Goal: Task Accomplishment & Management: Use online tool/utility

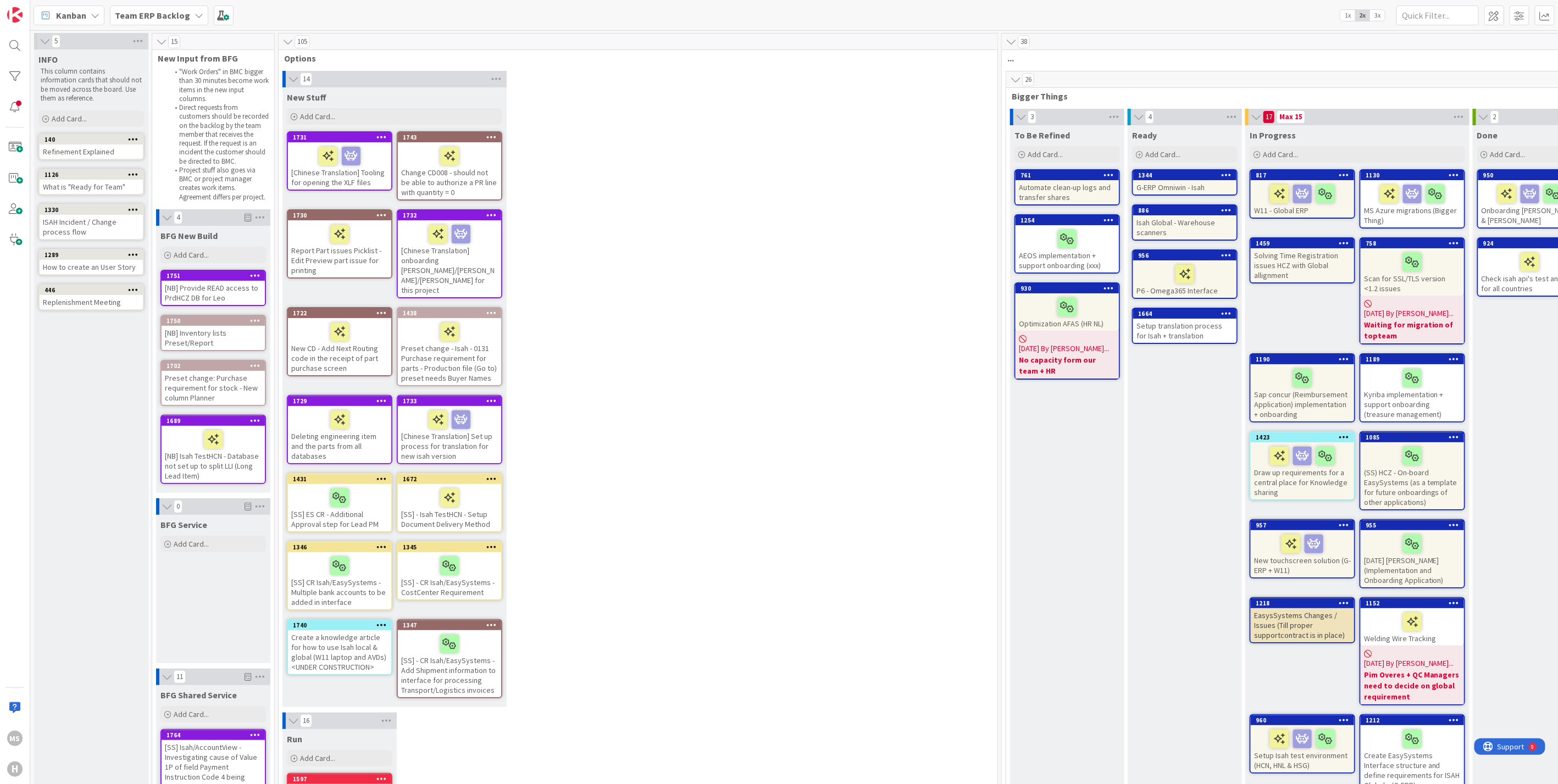
click at [88, 11] on div "Kanban" at bounding box center [69, 15] width 71 height 20
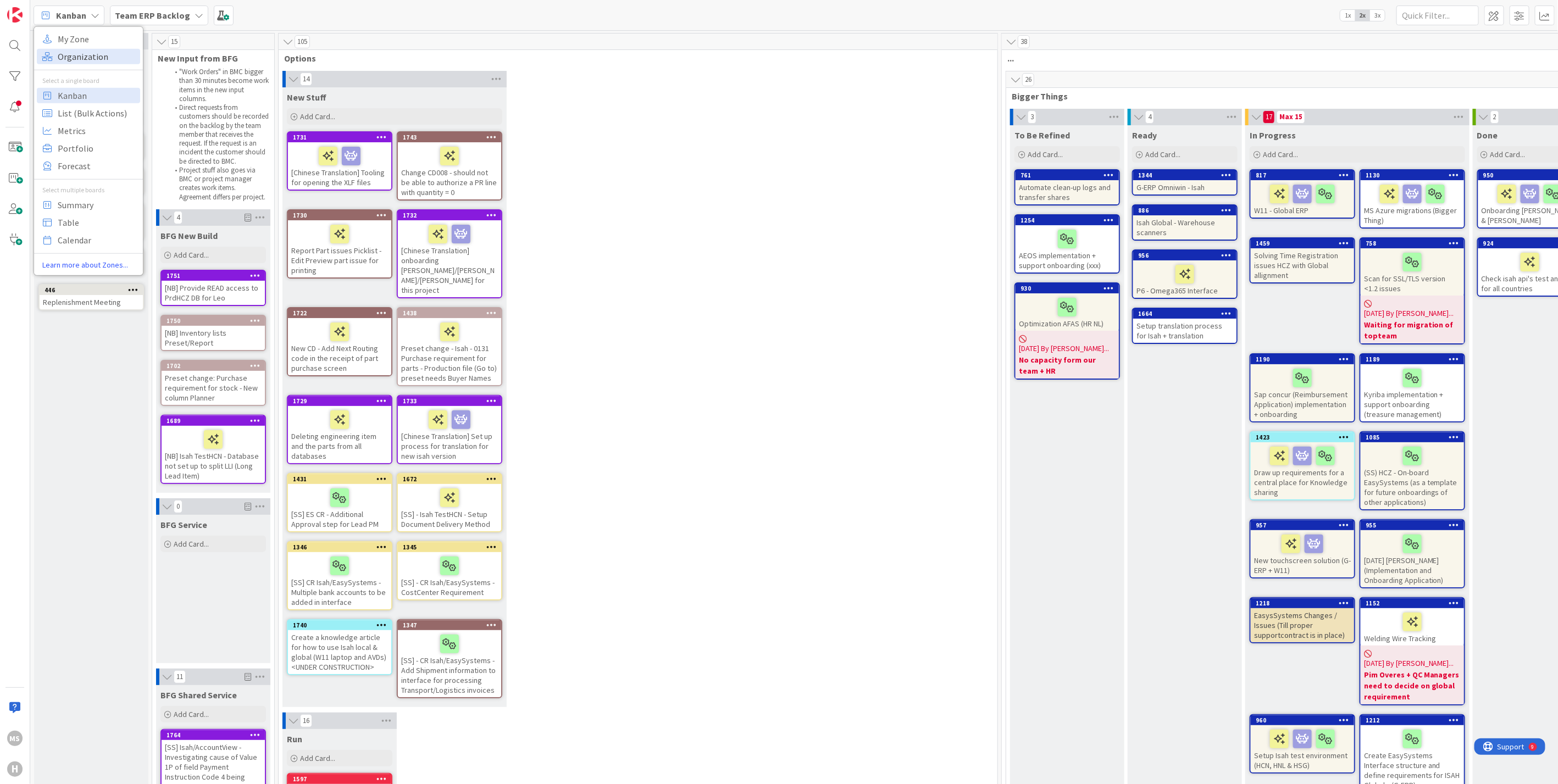
click at [77, 60] on span "Organization" at bounding box center [97, 56] width 79 height 16
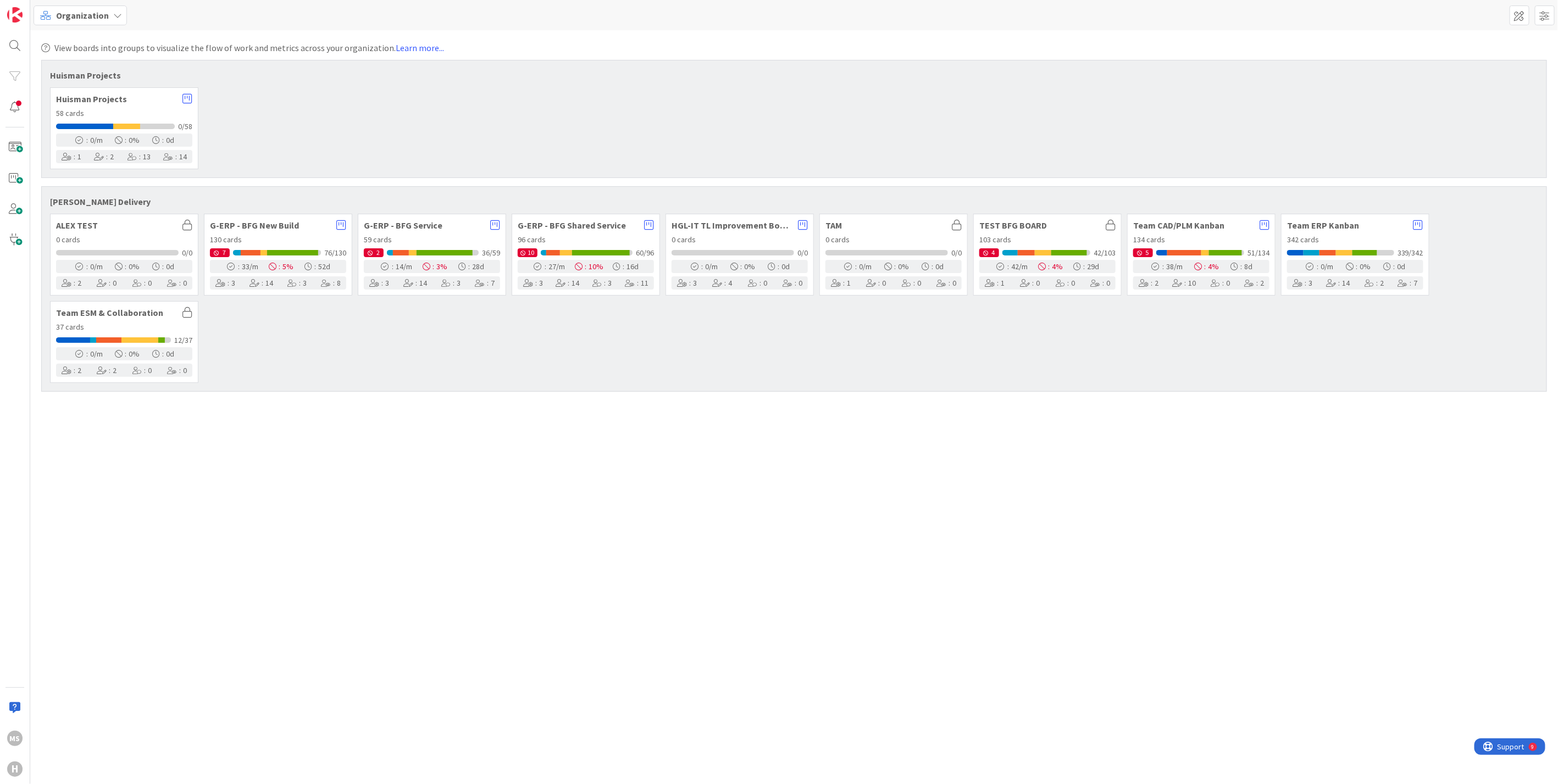
click at [115, 13] on icon at bounding box center [117, 15] width 9 height 8
click at [69, 224] on span "Table" at bounding box center [97, 222] width 79 height 16
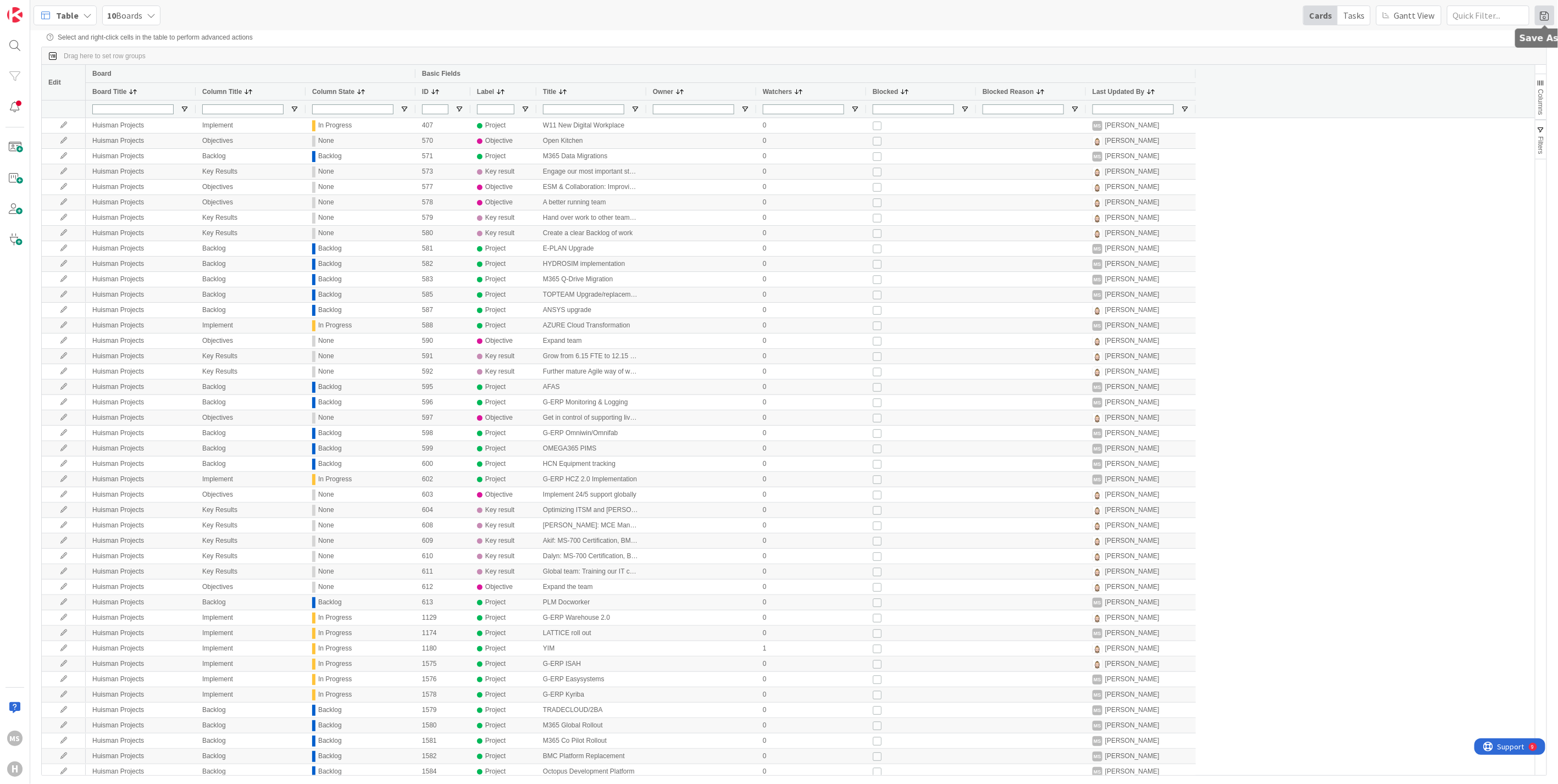
click at [1548, 14] on span at bounding box center [1545, 15] width 20 height 20
click at [1441, 124] on div "Export view" at bounding box center [1474, 127] width 102 height 13
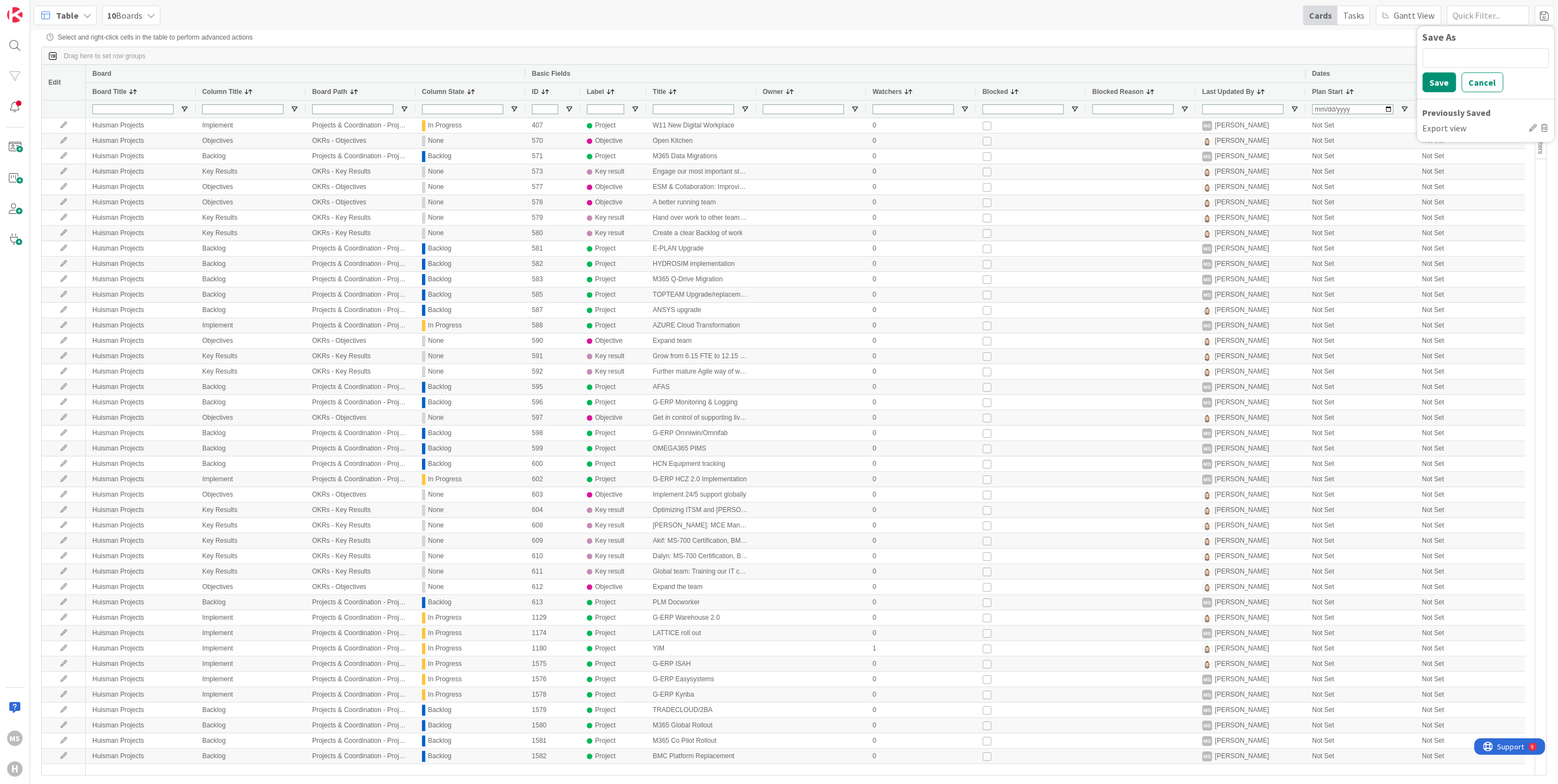
click at [992, 50] on div "Drag here to set row groups" at bounding box center [794, 56] width 1505 height 18
click at [433, 212] on span "Choose Columns" at bounding box center [437, 214] width 73 height 15
click at [747, 424] on input "Press SPACE to toggle visibility (visible)" at bounding box center [744, 425] width 9 height 8
checkbox input "false"
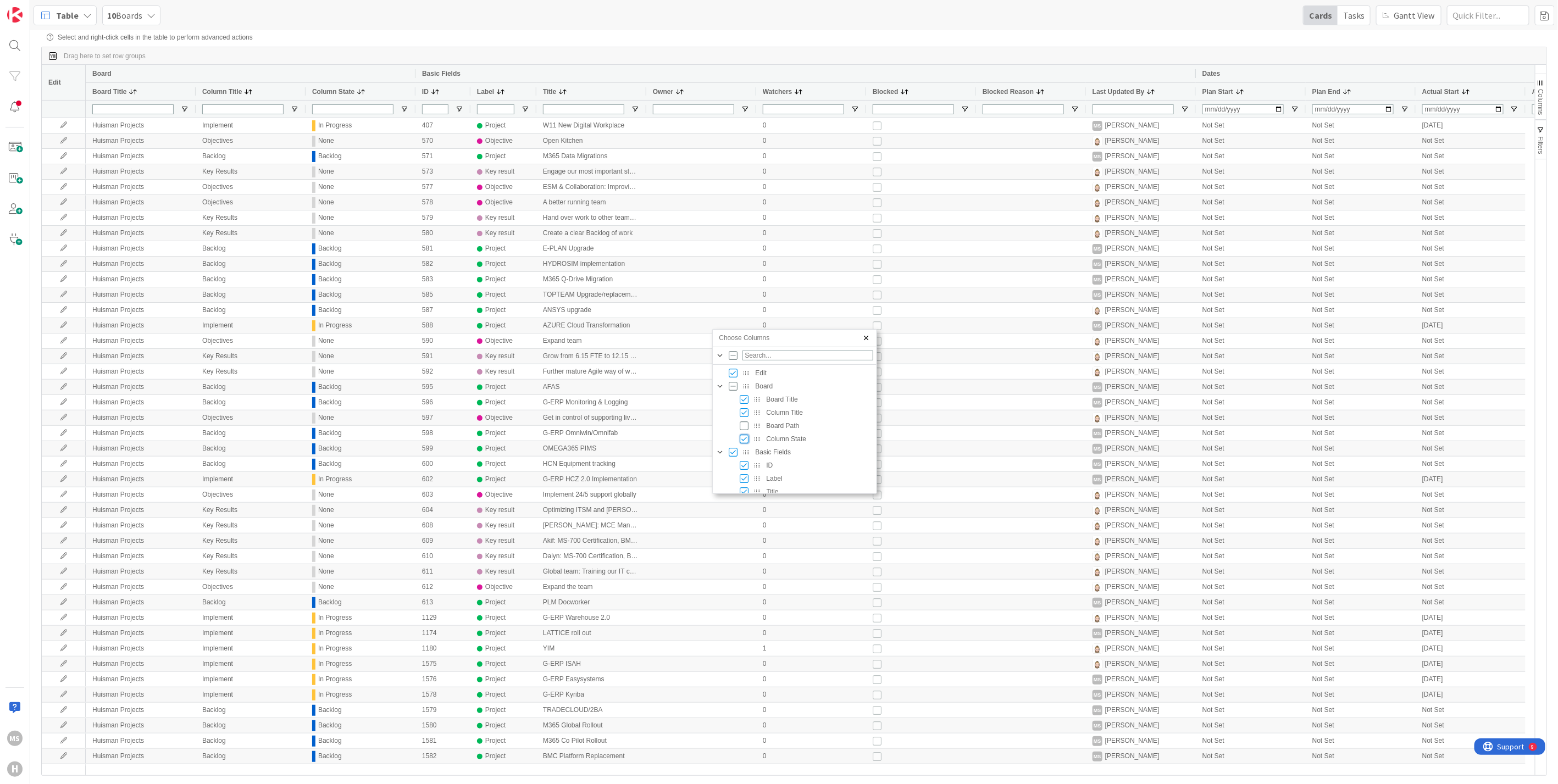
click at [744, 436] on input "Press SPACE to toggle visibility (visible)" at bounding box center [744, 438] width 9 height 8
checkbox input "false"
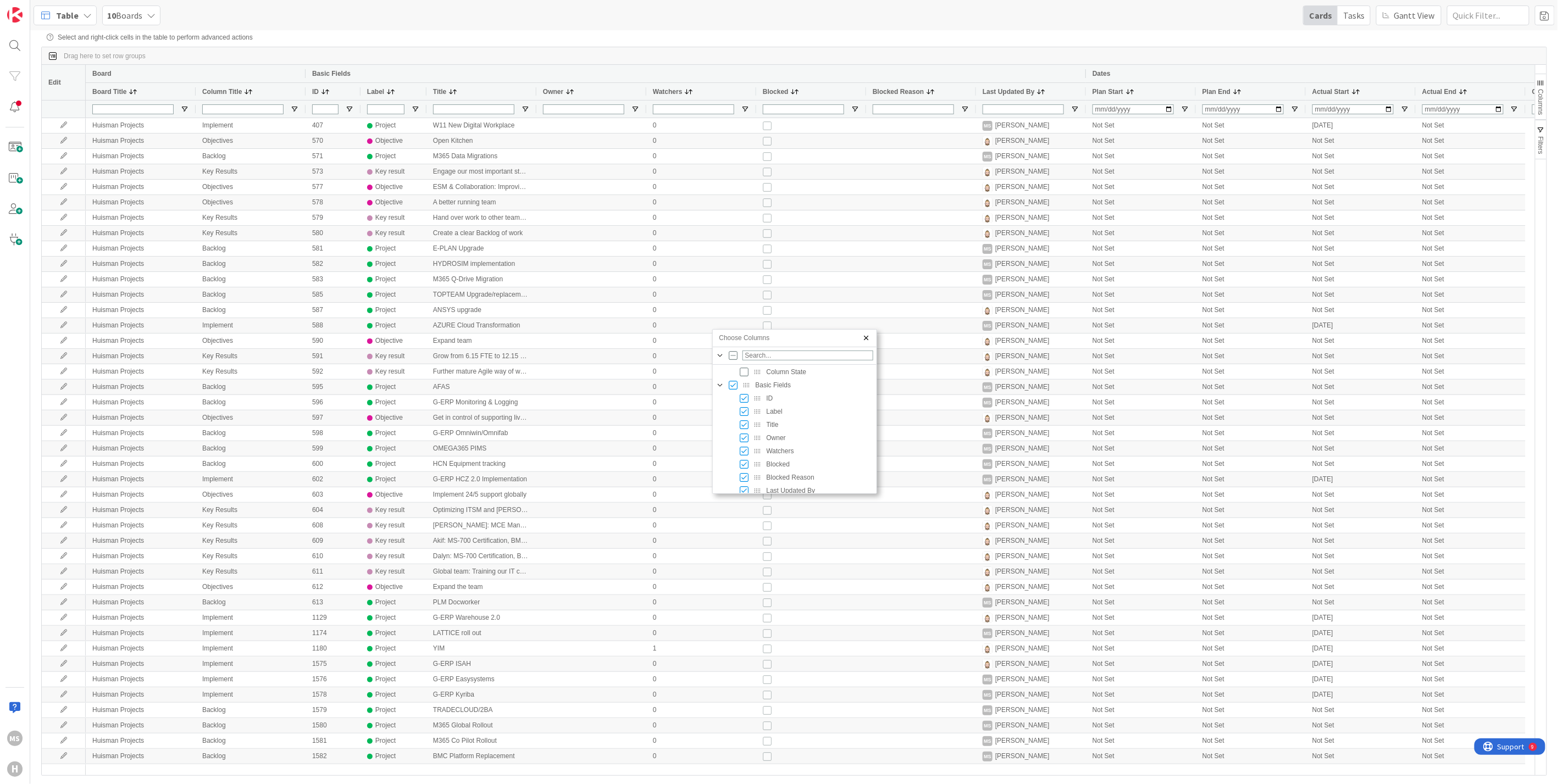
scroll to position [71, 0]
click at [744, 433] on input "Press SPACE to toggle visibility (visible)" at bounding box center [744, 433] width 9 height 8
checkbox input "false"
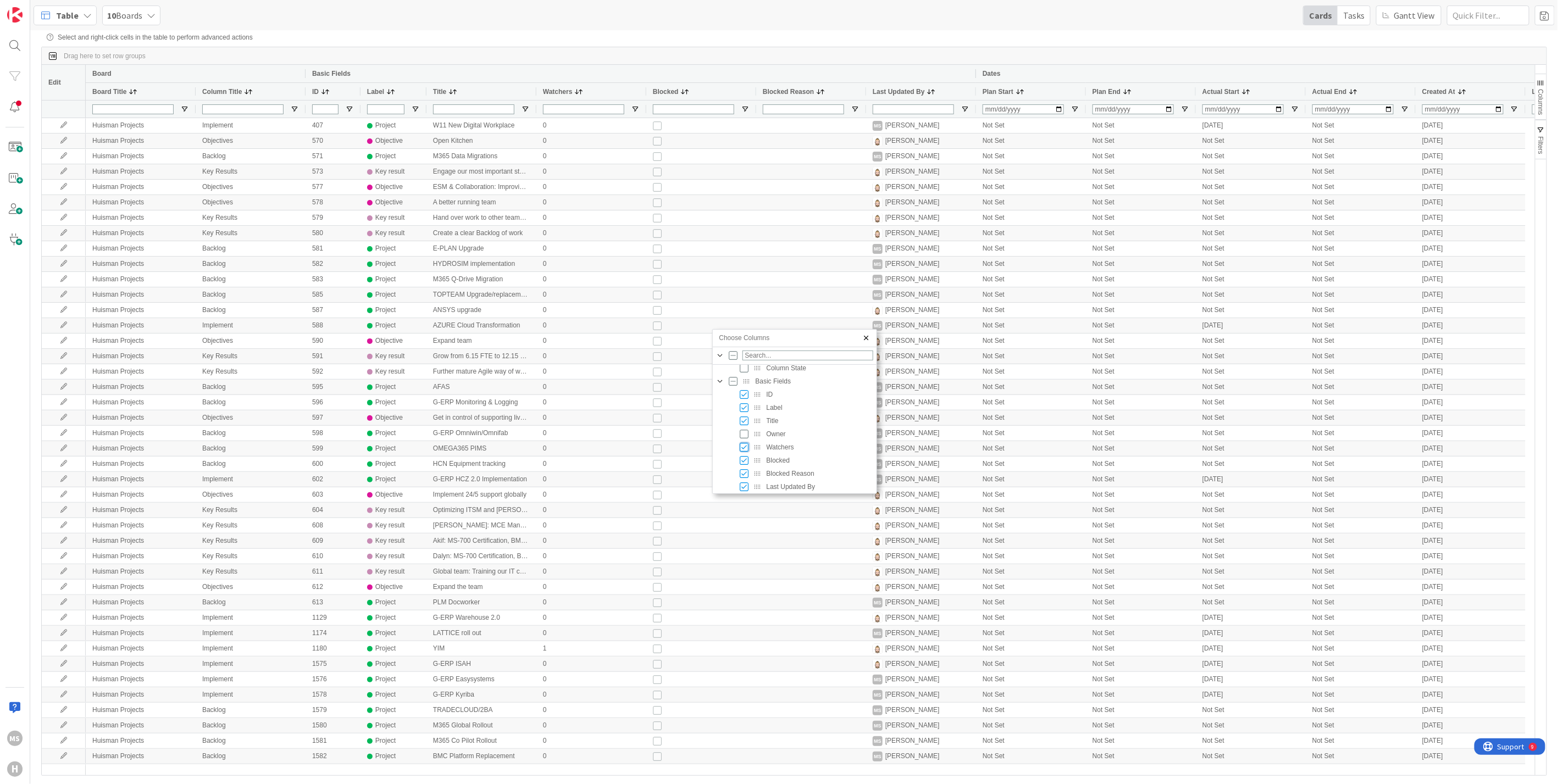
click at [741, 446] on input "Press SPACE to toggle visibility (visible)" at bounding box center [744, 446] width 9 height 8
checkbox input "false"
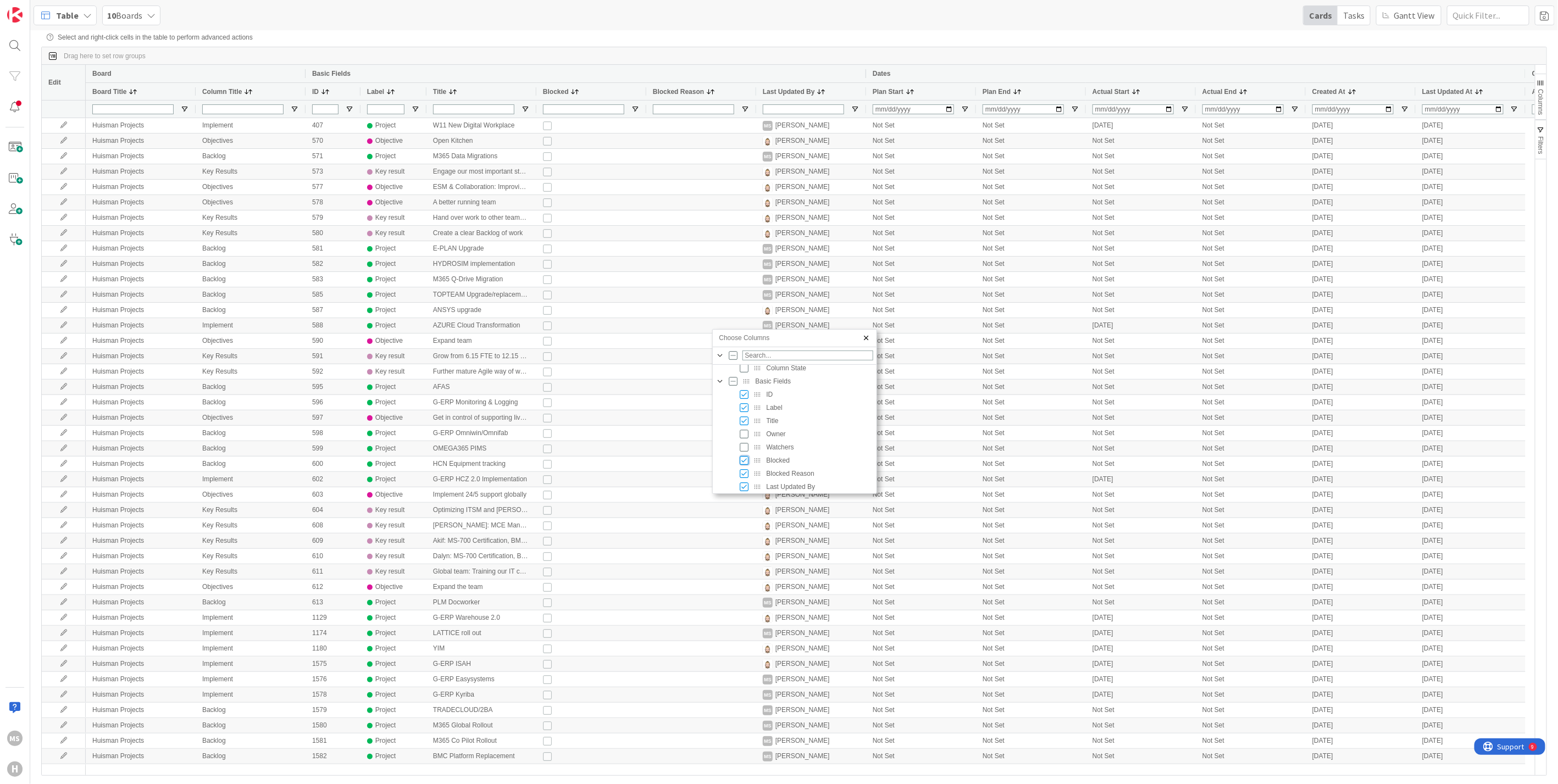
click at [741, 456] on input "Press SPACE to toggle visibility (visible)" at bounding box center [744, 460] width 9 height 8
checkbox input "false"
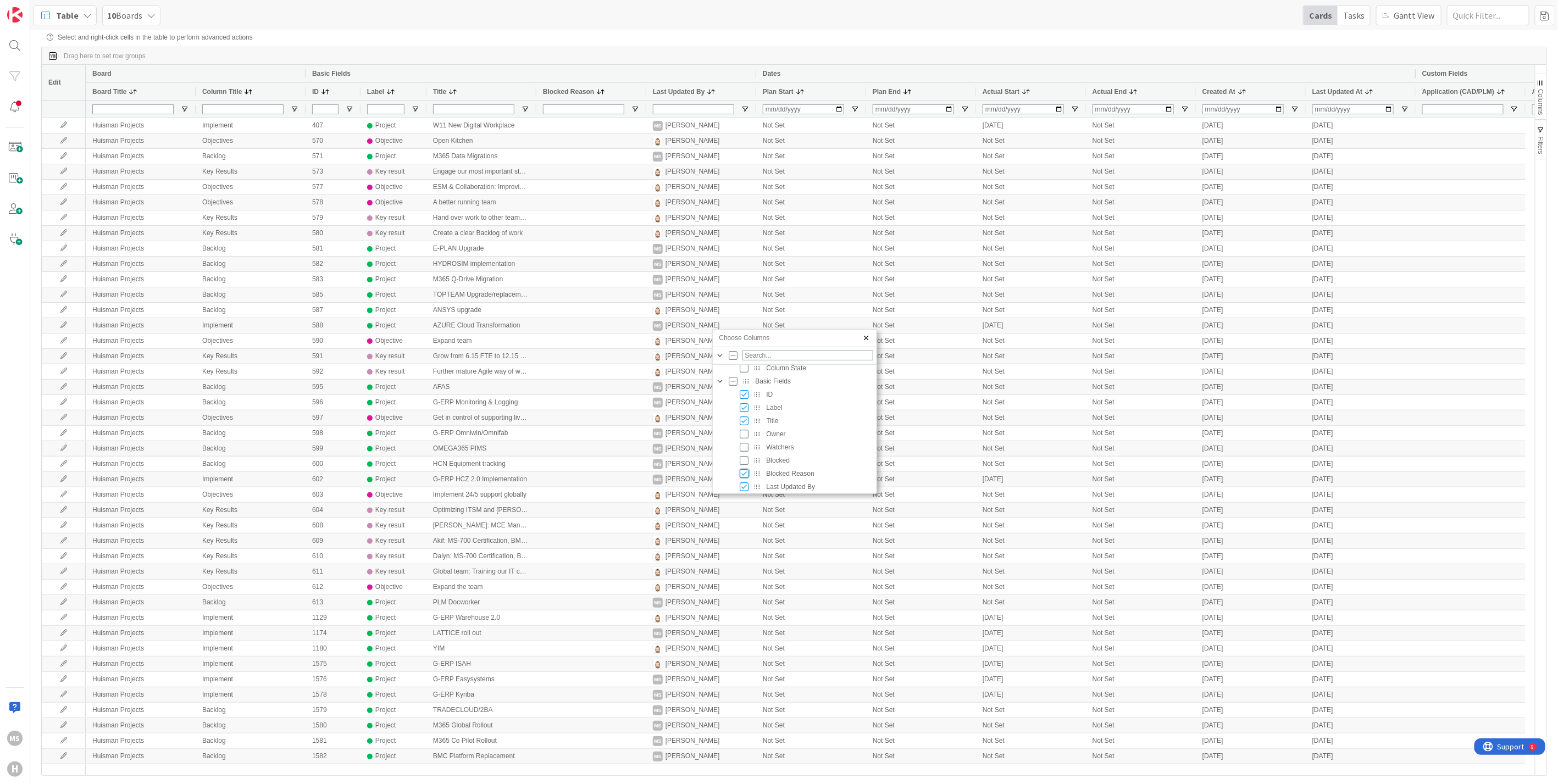
click at [743, 469] on input "Press SPACE to toggle visibility (visible)" at bounding box center [744, 473] width 9 height 8
checkbox input "false"
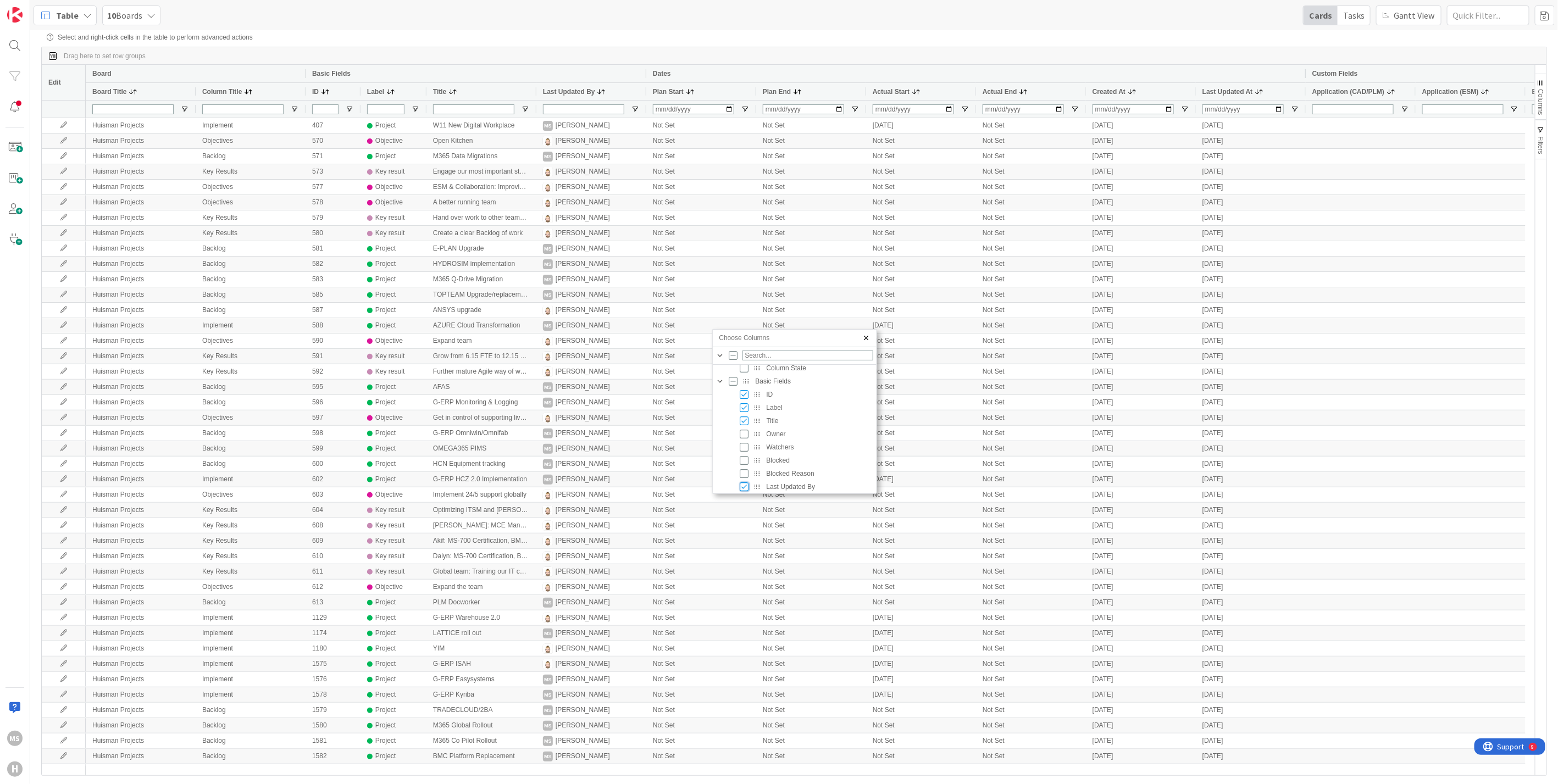
click at [743, 485] on input "Press SPACE to toggle visibility (visible)" at bounding box center [744, 486] width 9 height 8
checkbox input "false"
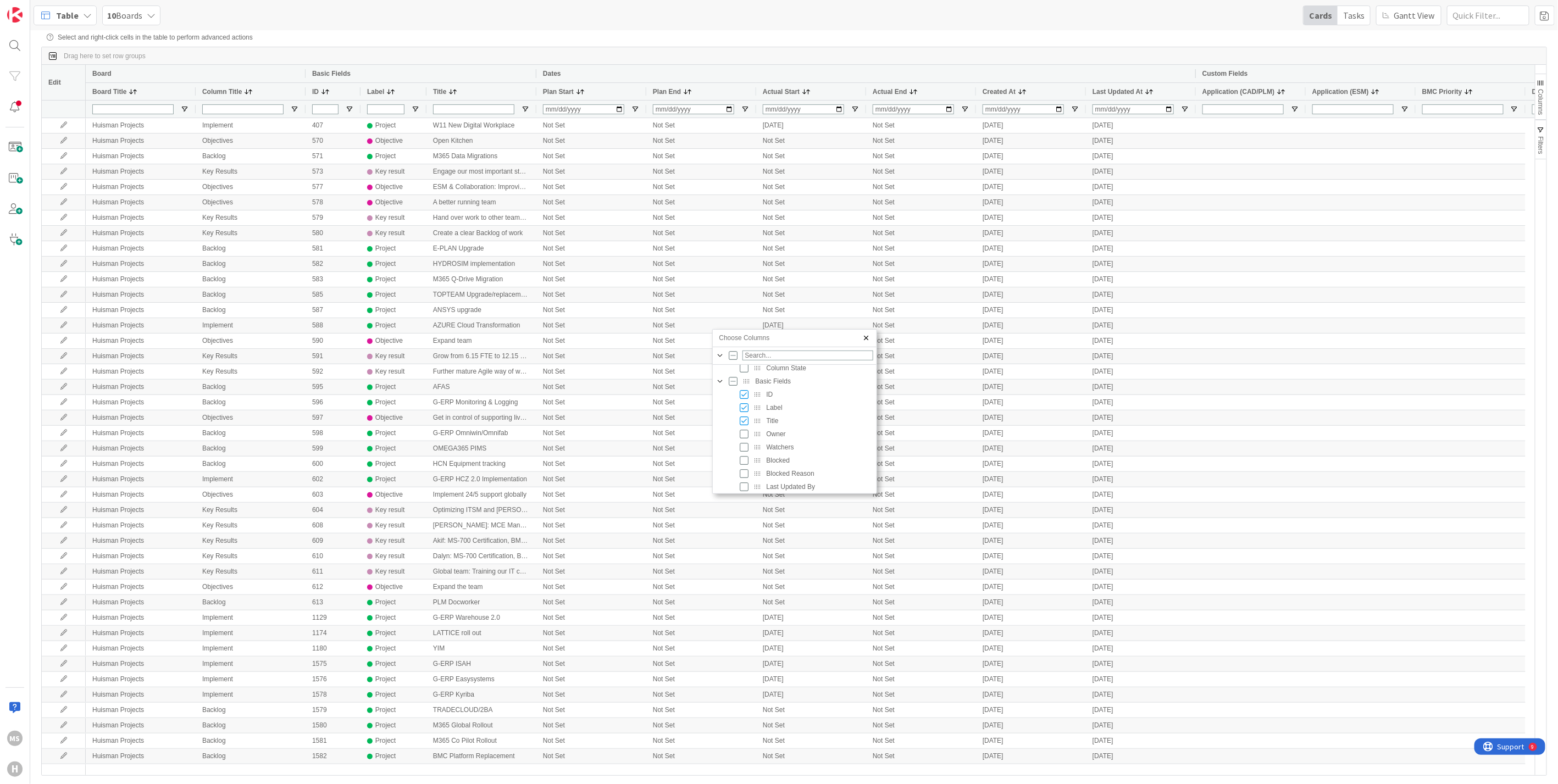
click at [876, 392] on div "Choose Columns" at bounding box center [876, 411] width 3 height 158
click at [735, 410] on input "Press SPACE to toggle visibility (visible)" at bounding box center [733, 413] width 9 height 8
checkbox input "false"
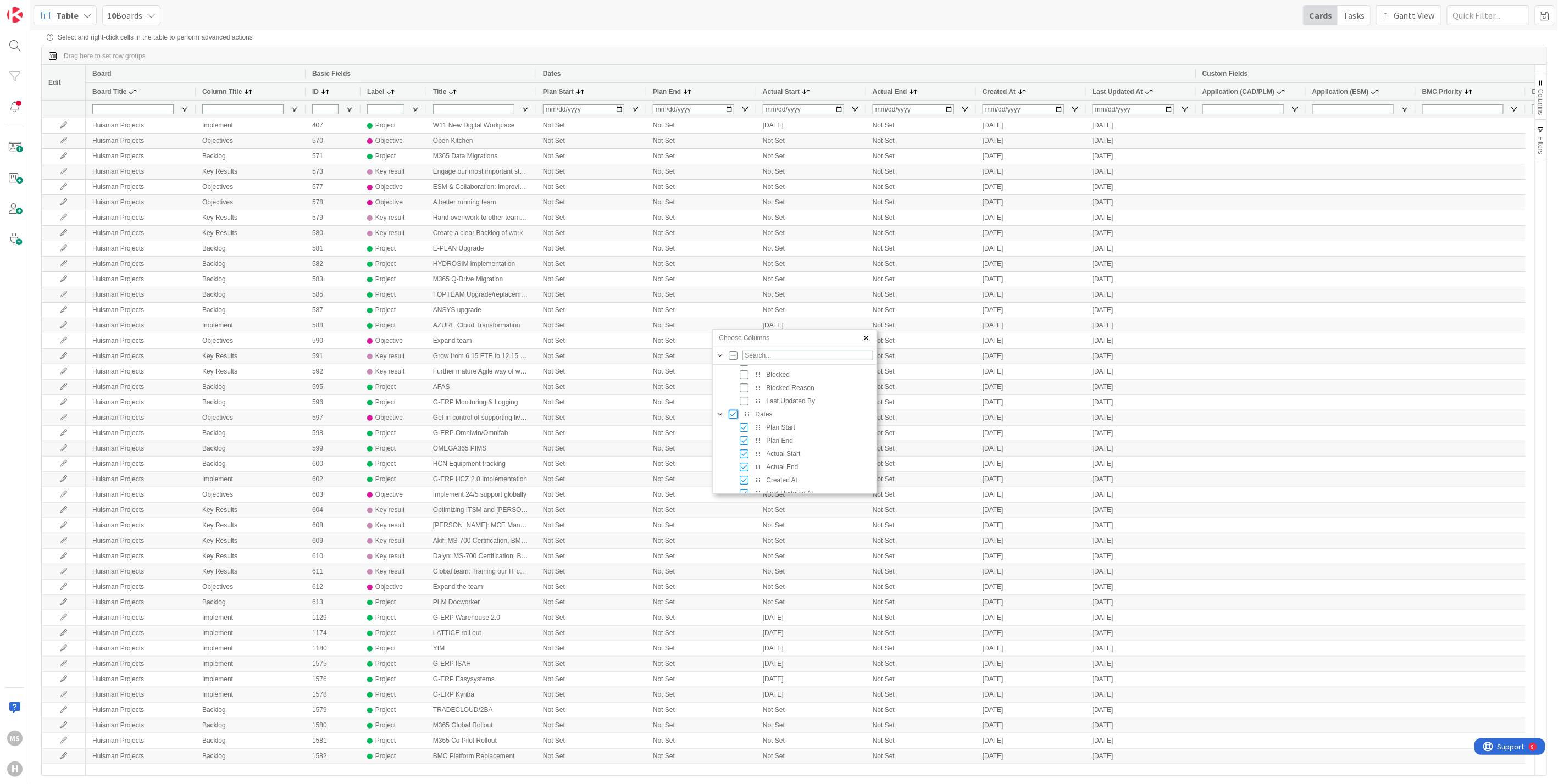
checkbox input "false"
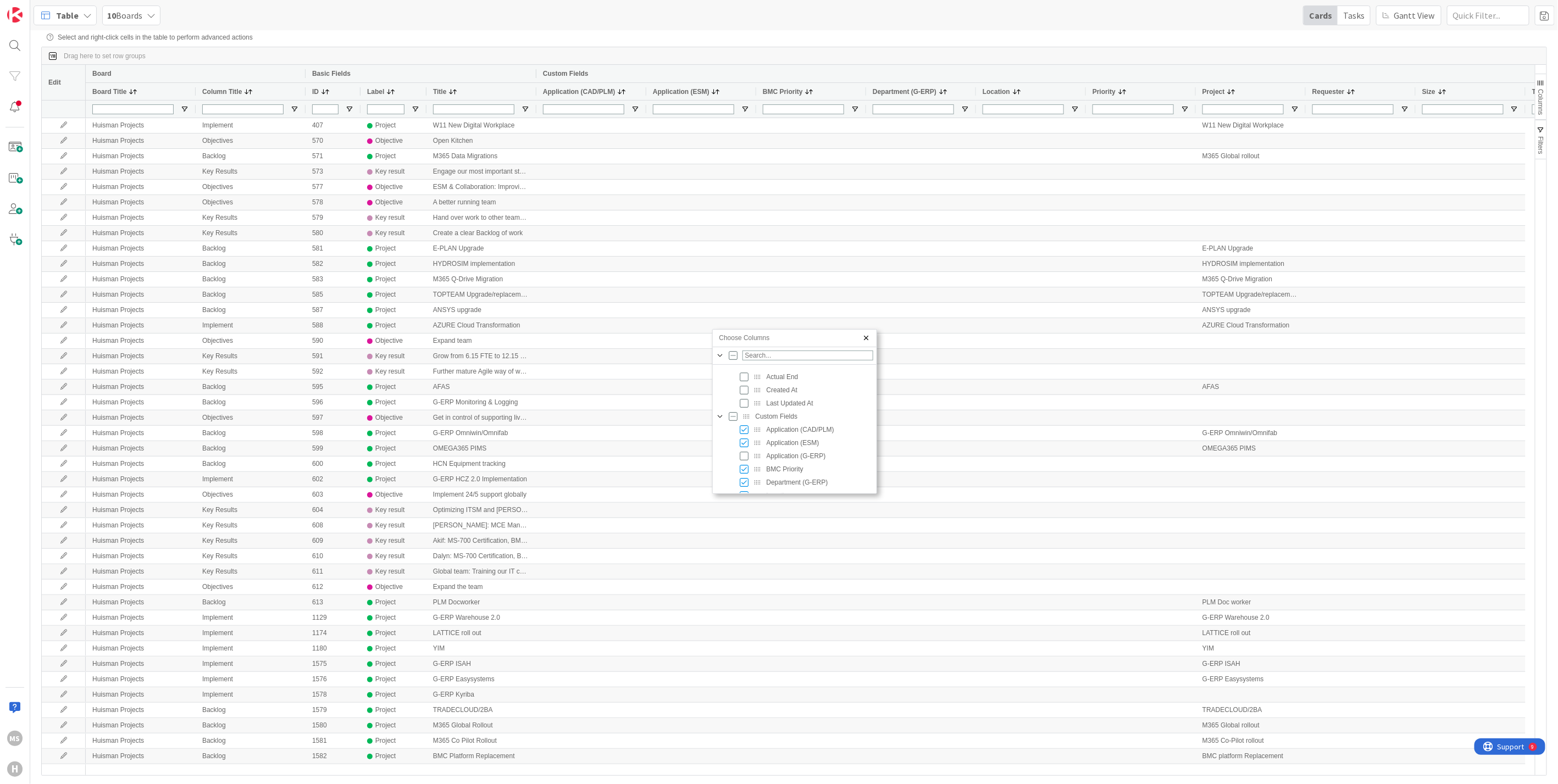
scroll to position [262, 0]
click at [731, 401] on input "Press SPACE to toggle visibility (indeterminate)" at bounding box center [733, 400] width 9 height 8
checkbox input "true"
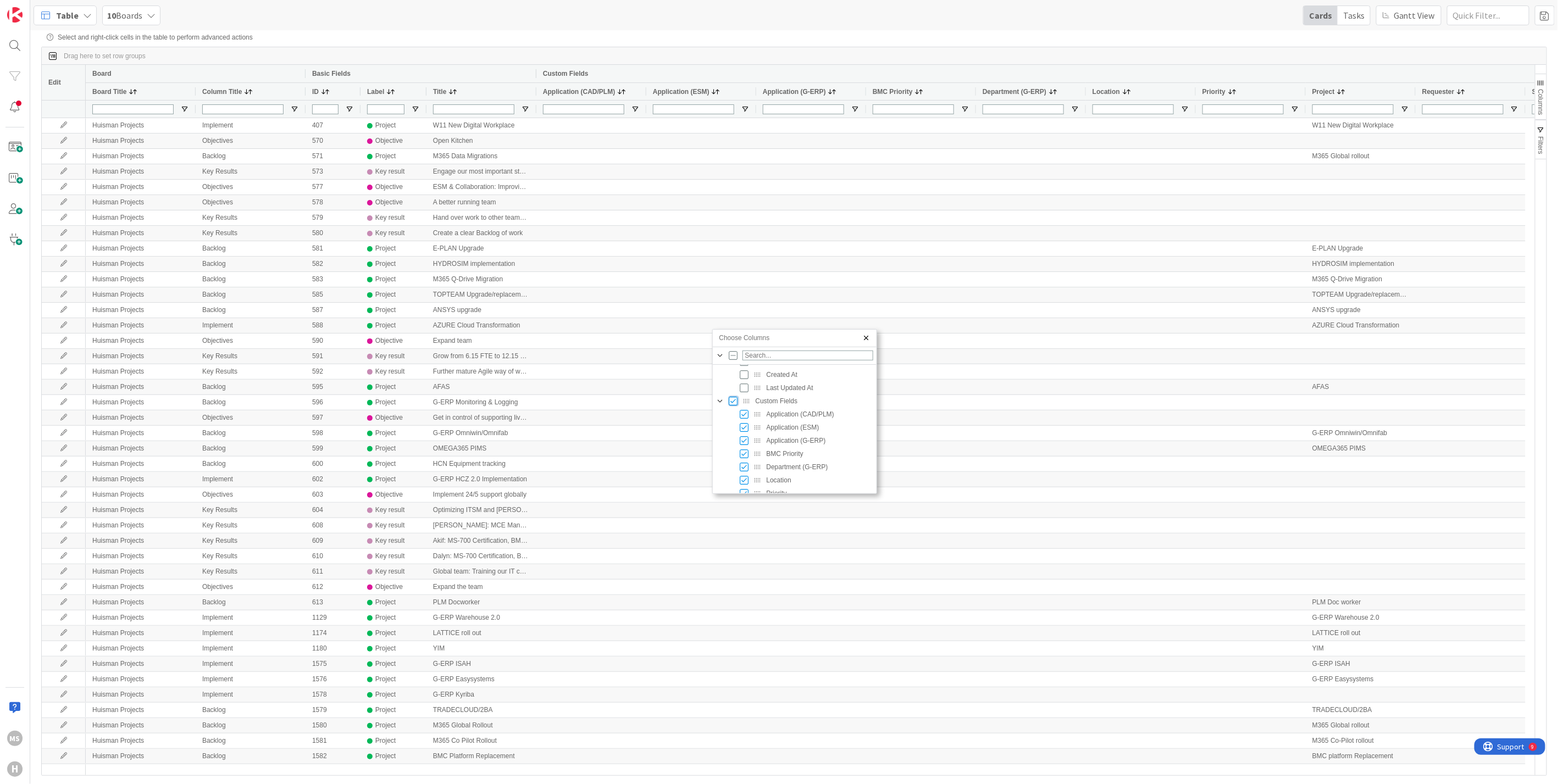
click at [732, 400] on input "Press SPACE to toggle visibility (visible)" at bounding box center [733, 400] width 9 height 8
checkbox input "false"
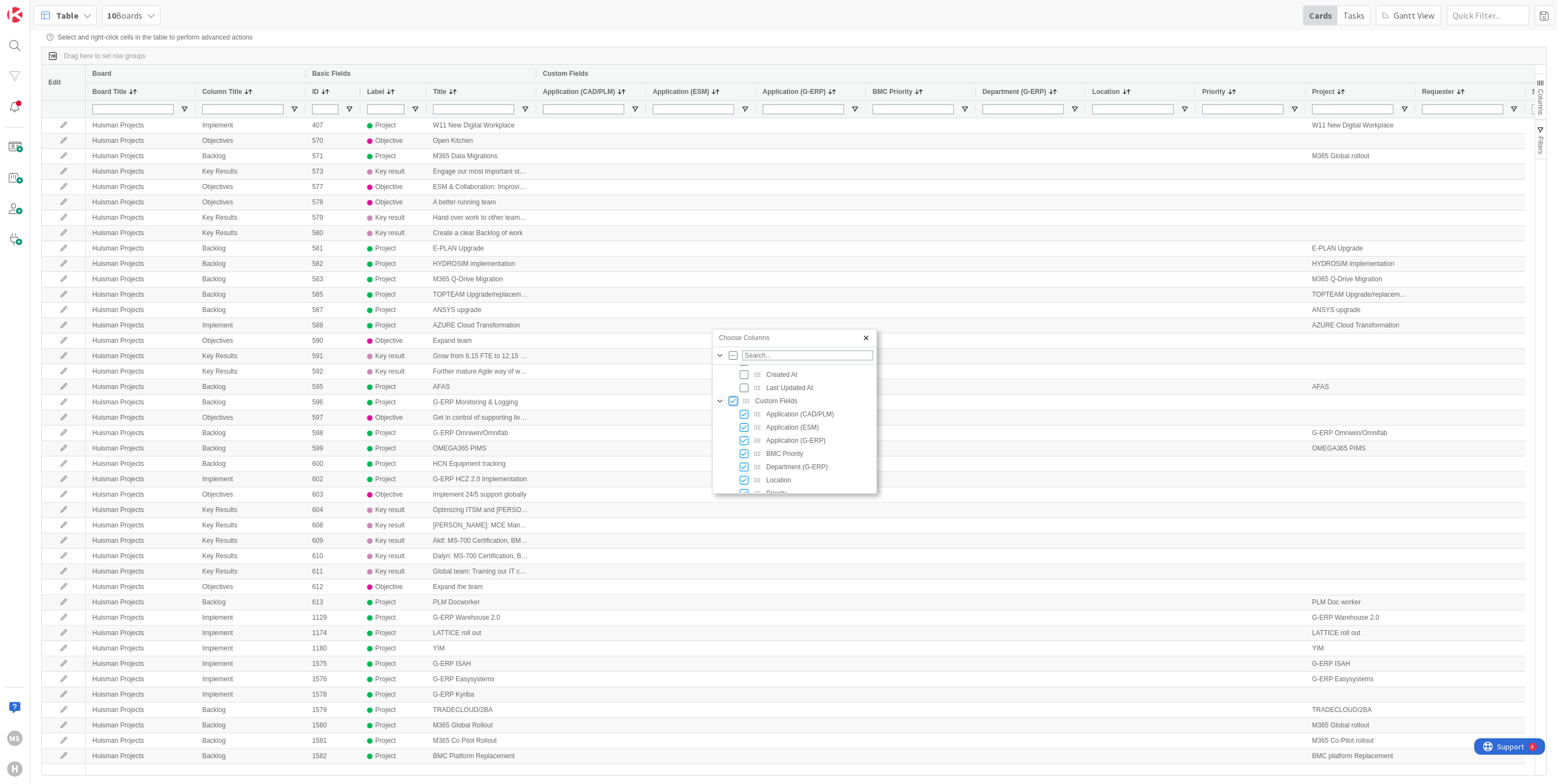
checkbox input "false"
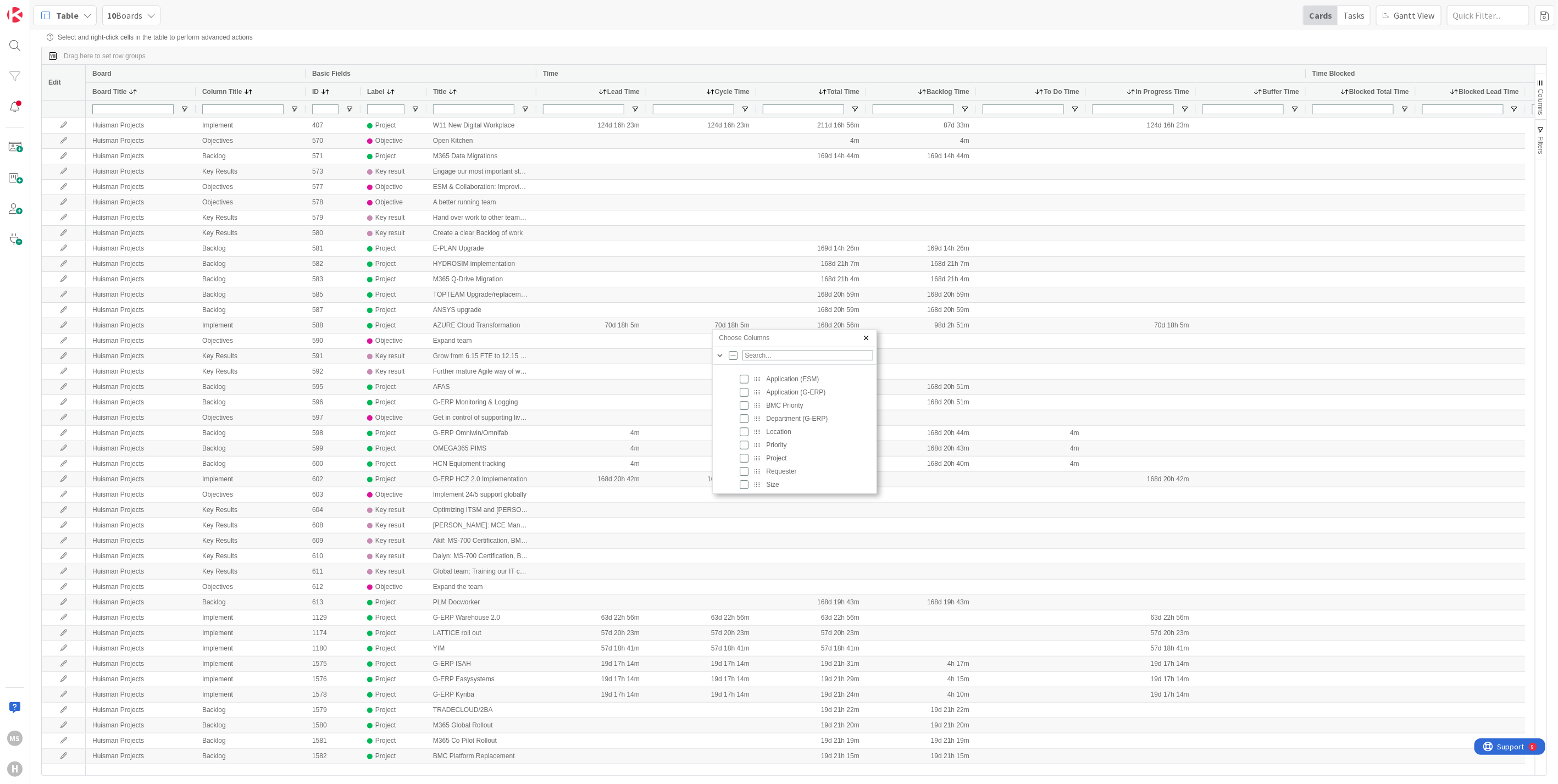
scroll to position [321, 0]
click at [746, 447] on input "Press SPACE to toggle visibility (hidden)" at bounding box center [744, 446] width 9 height 8
checkbox input "true"
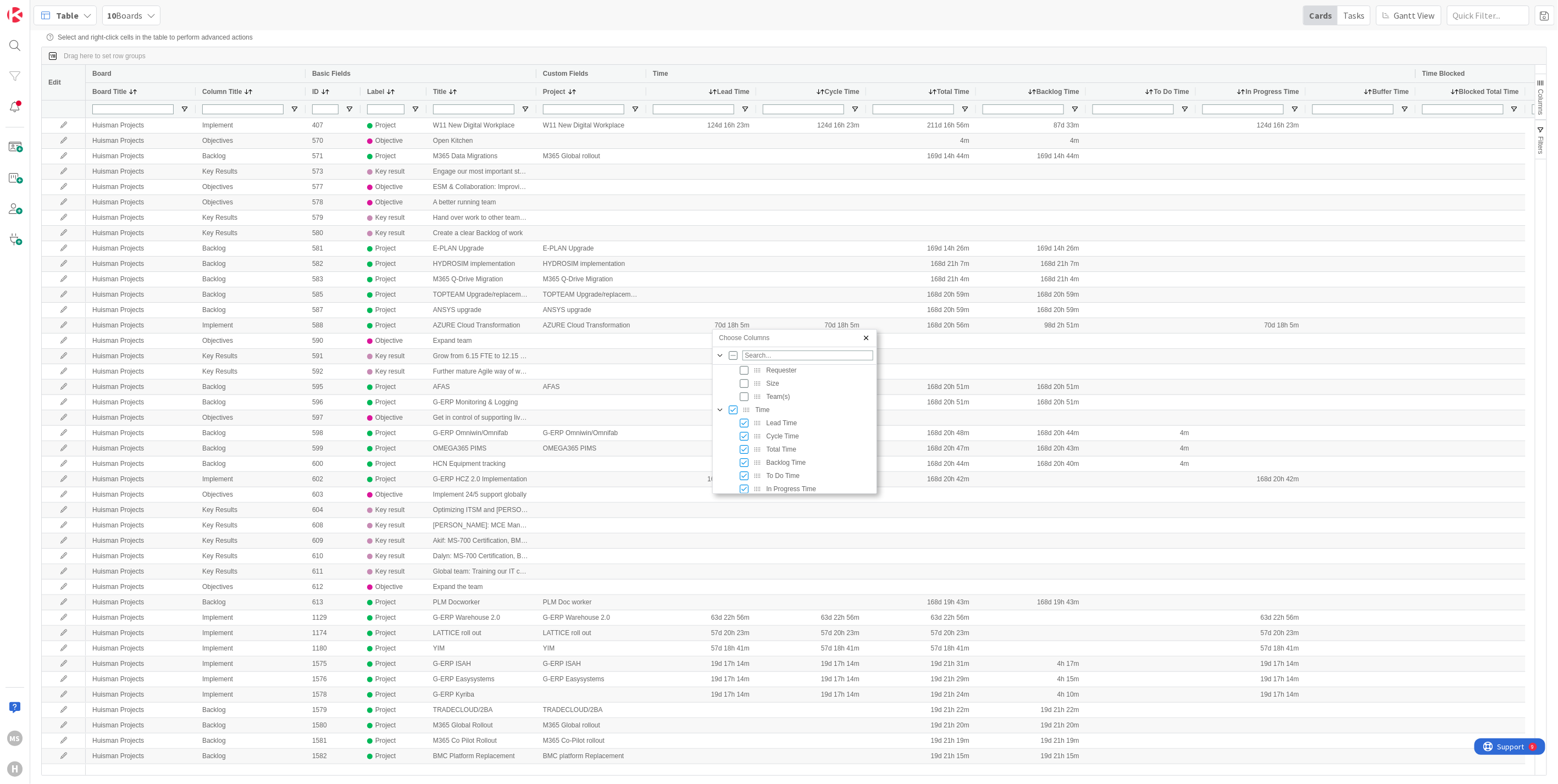
scroll to position [423, 0]
click at [733, 400] on input "Press SPACE to toggle visibility (visible)" at bounding box center [733, 399] width 9 height 8
checkbox input "false"
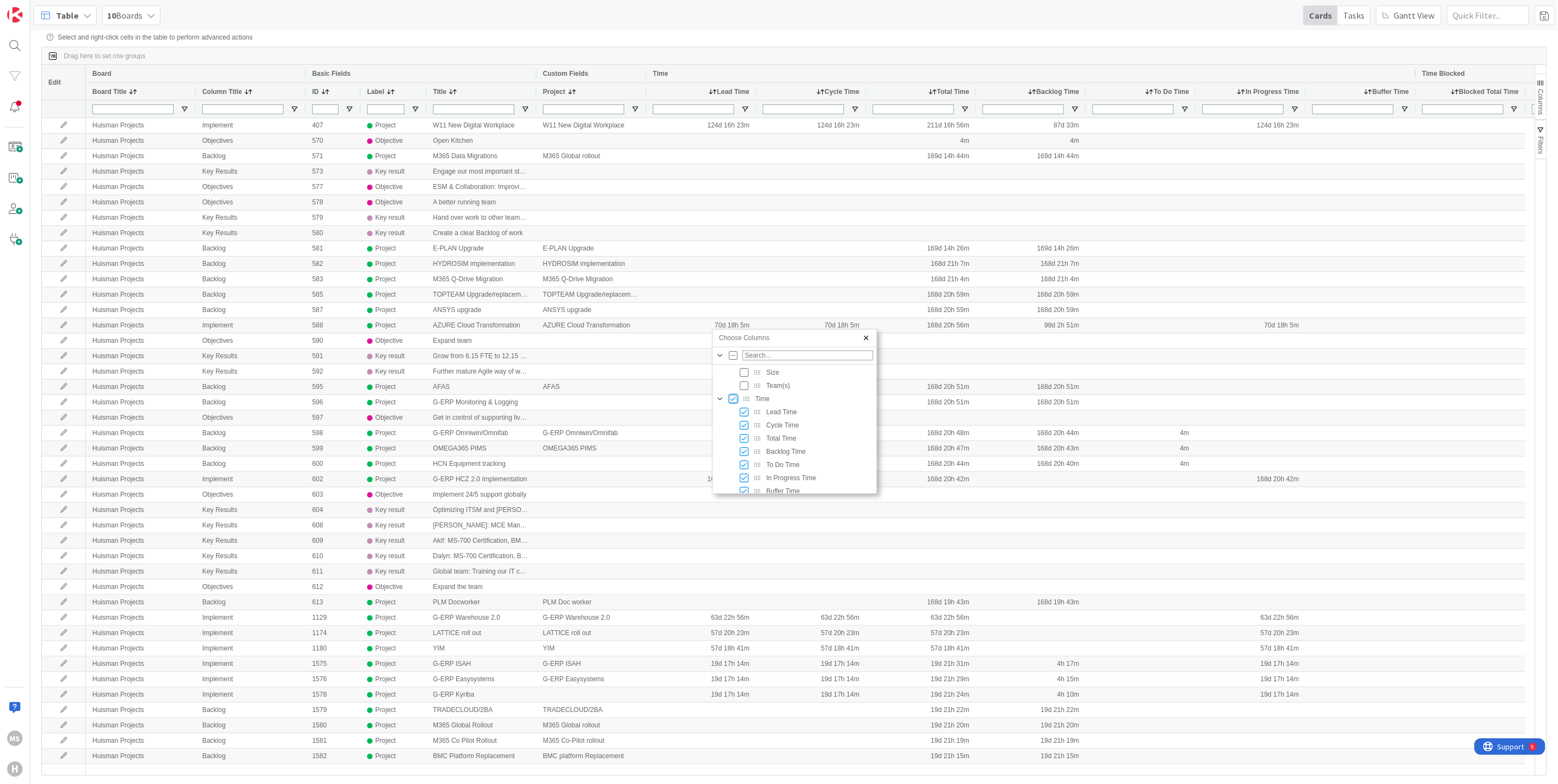
checkbox input "false"
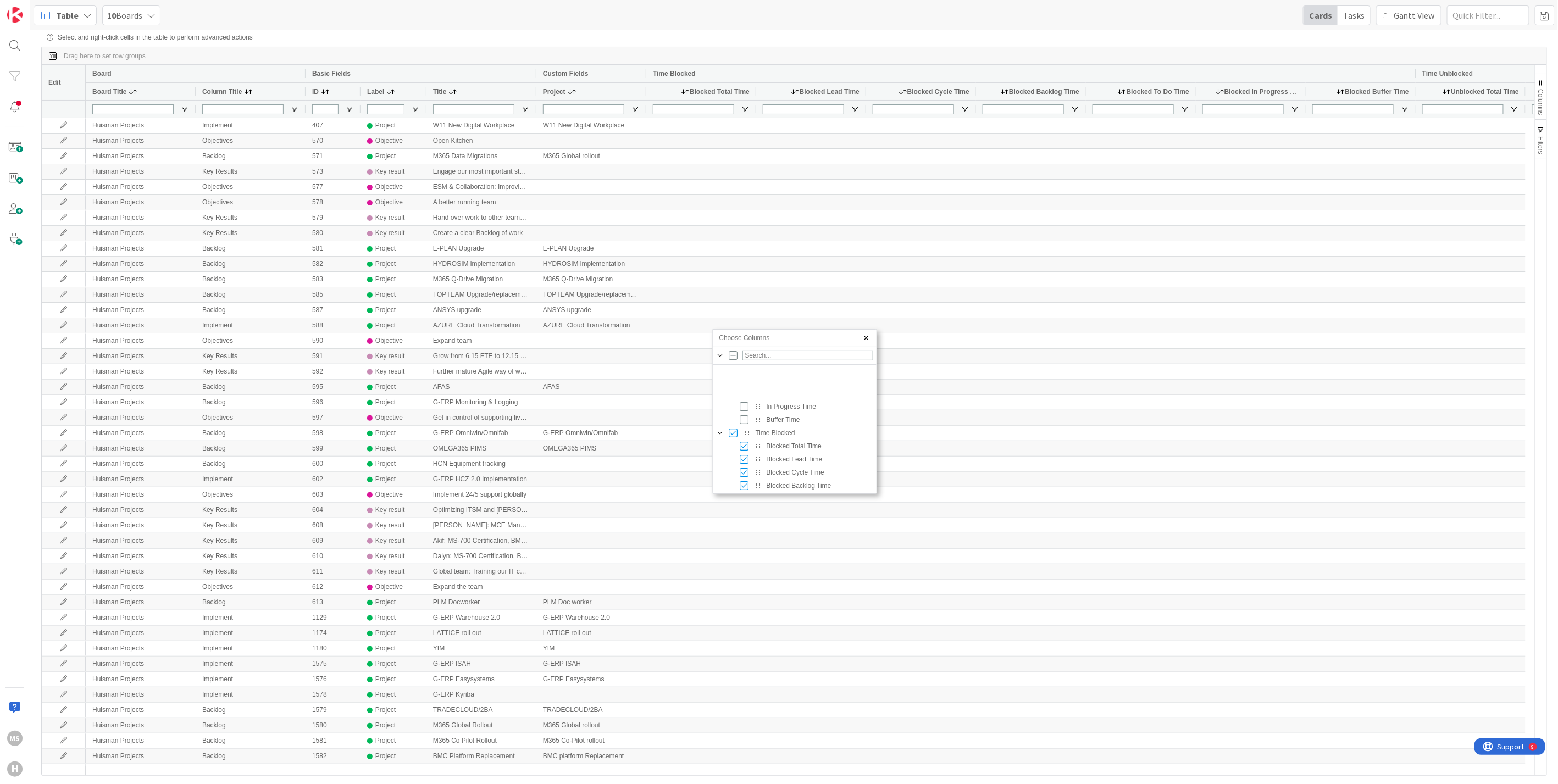
scroll to position [546, 0]
click at [731, 378] on input "Press SPACE to toggle visibility (visible)" at bounding box center [733, 380] width 9 height 8
checkbox input "false"
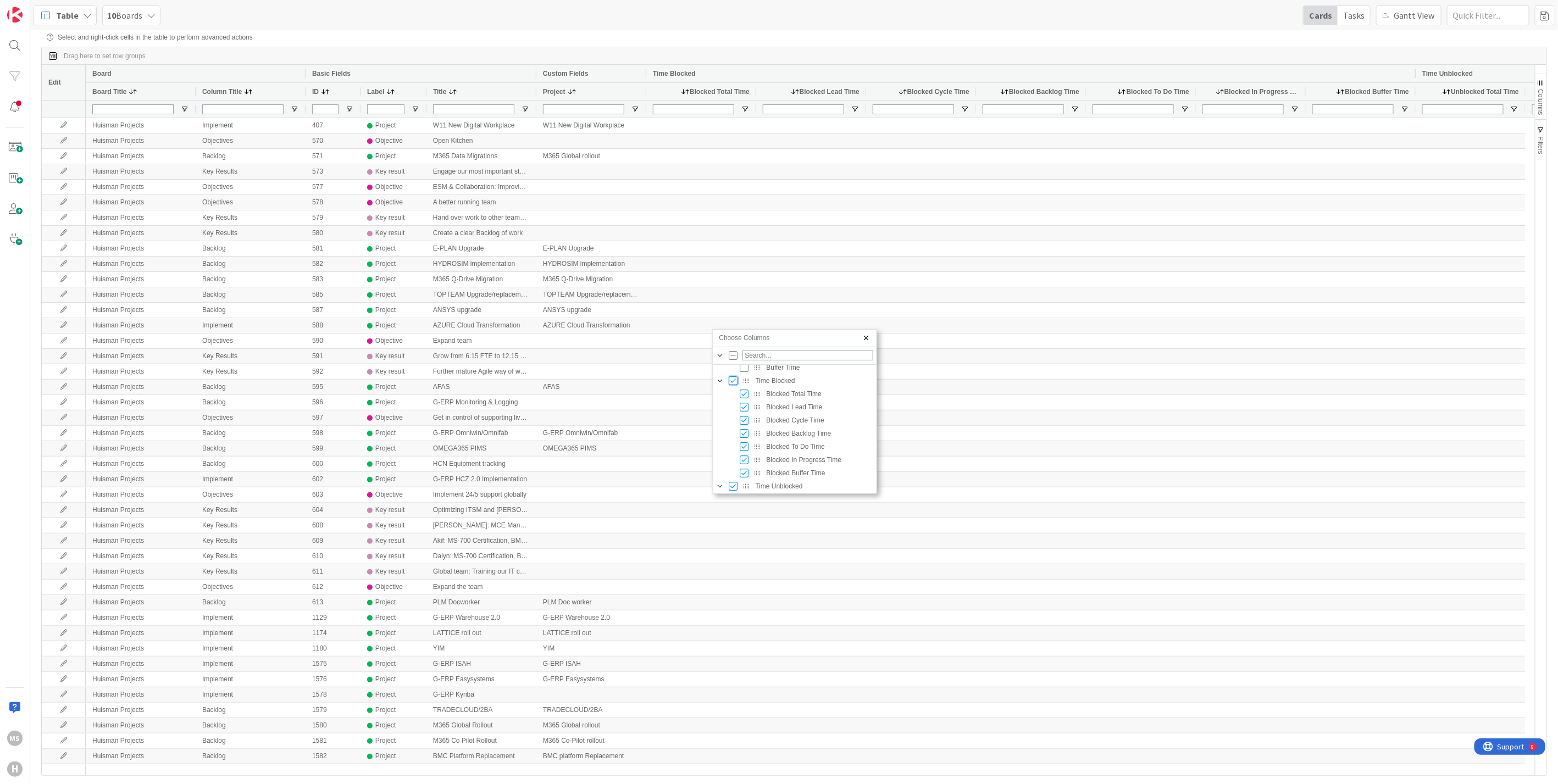
checkbox input "false"
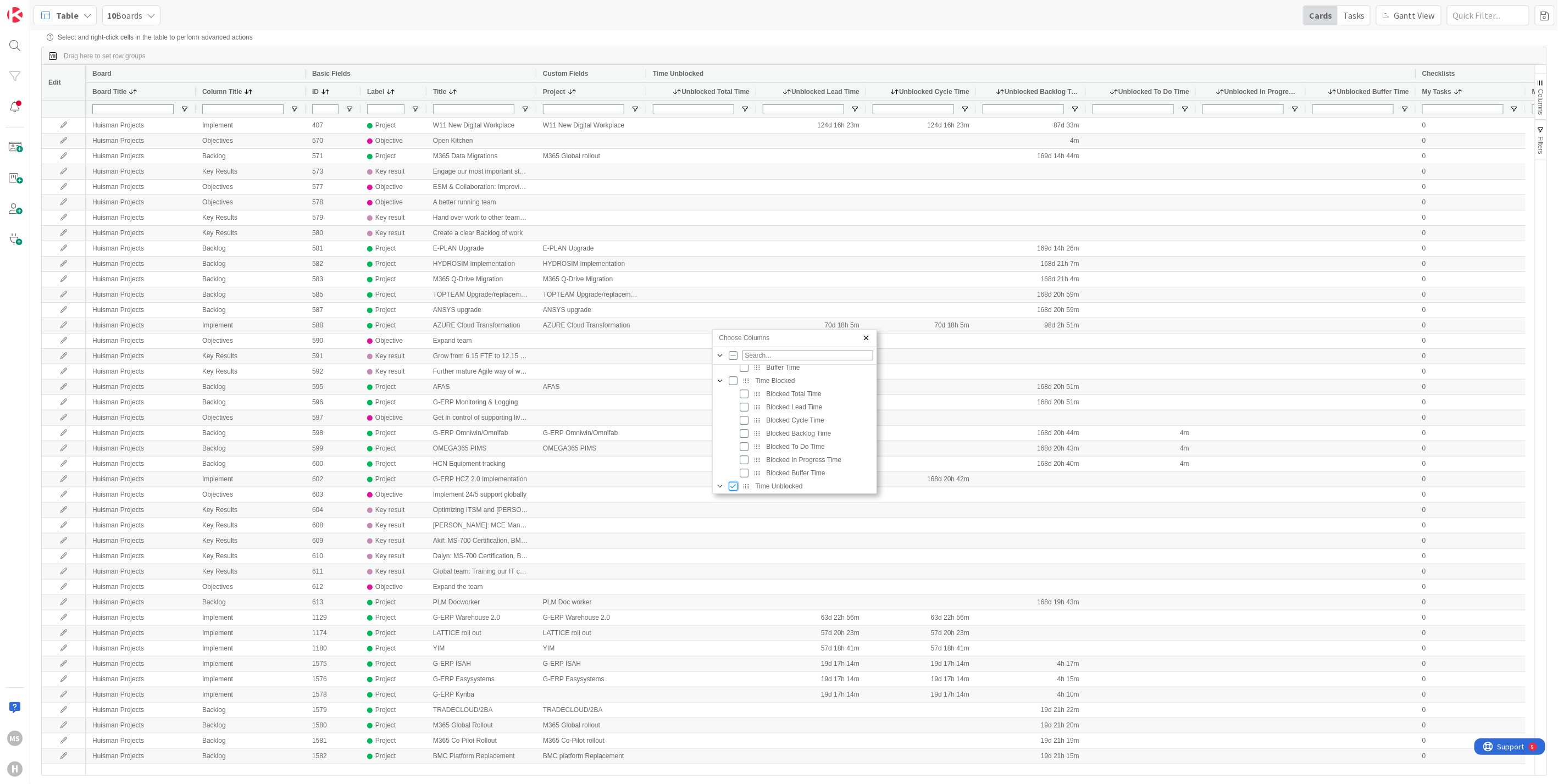
click at [731, 484] on input "Press SPACE to toggle visibility (visible)" at bounding box center [733, 486] width 9 height 8
checkbox input "false"
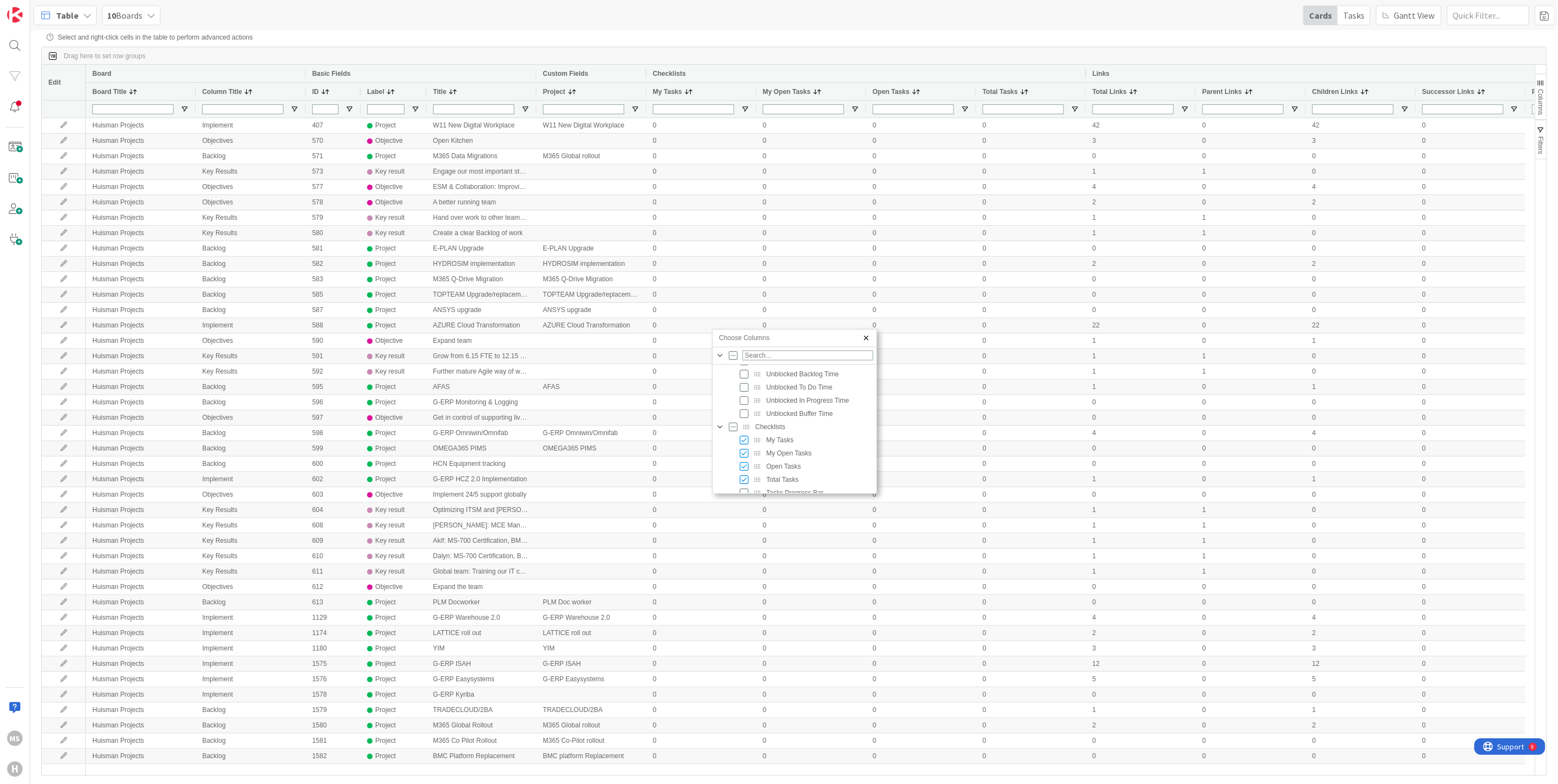
scroll to position [729, 0]
click at [737, 411] on div "Checklists" at bounding box center [794, 408] width 157 height 13
click at [733, 409] on input "Press SPACE to toggle visibility (indeterminate)" at bounding box center [733, 408] width 9 height 8
checkbox input "true"
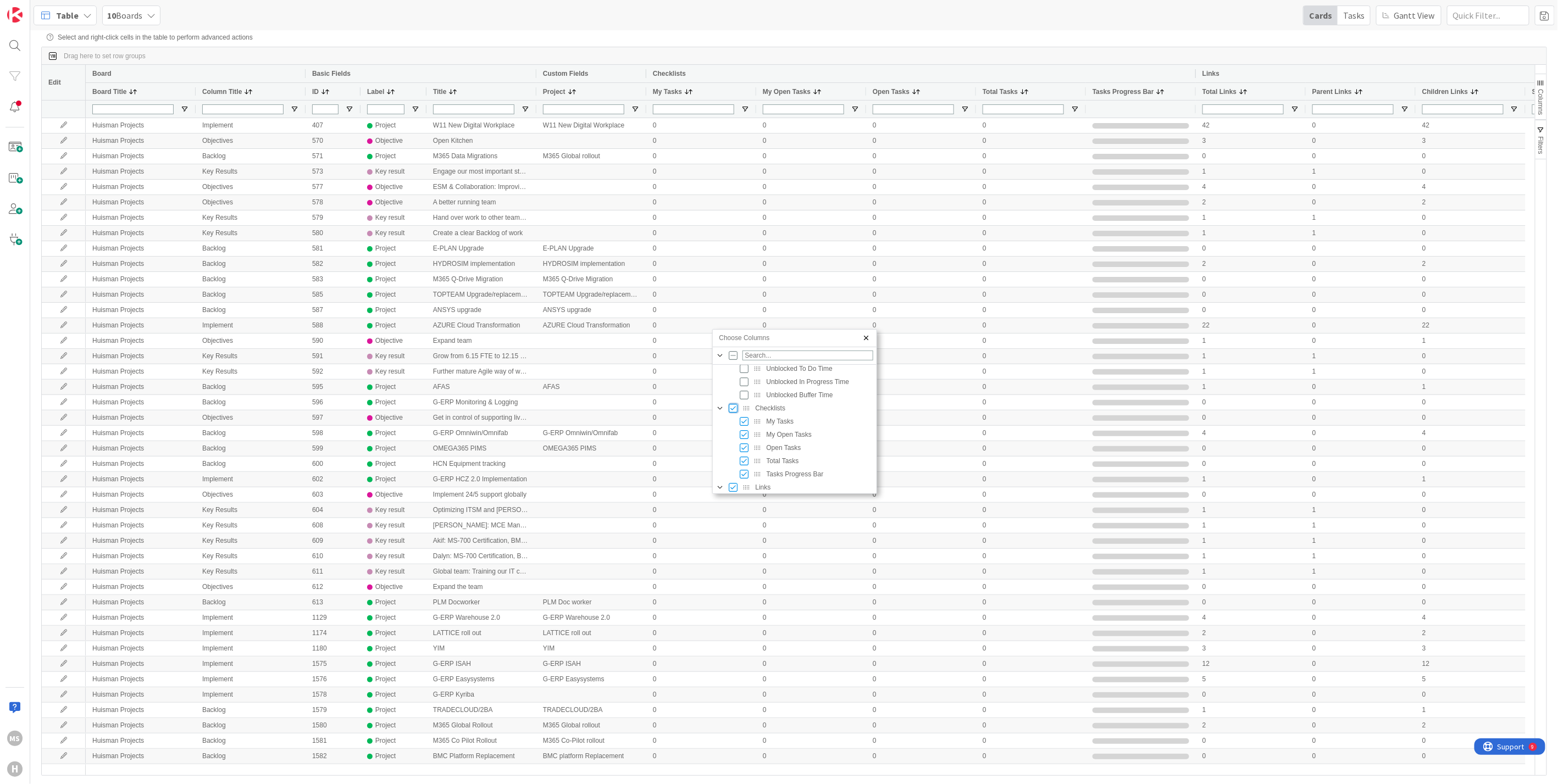
click at [733, 409] on input "Press SPACE to toggle visibility (visible)" at bounding box center [733, 408] width 9 height 8
checkbox input "false"
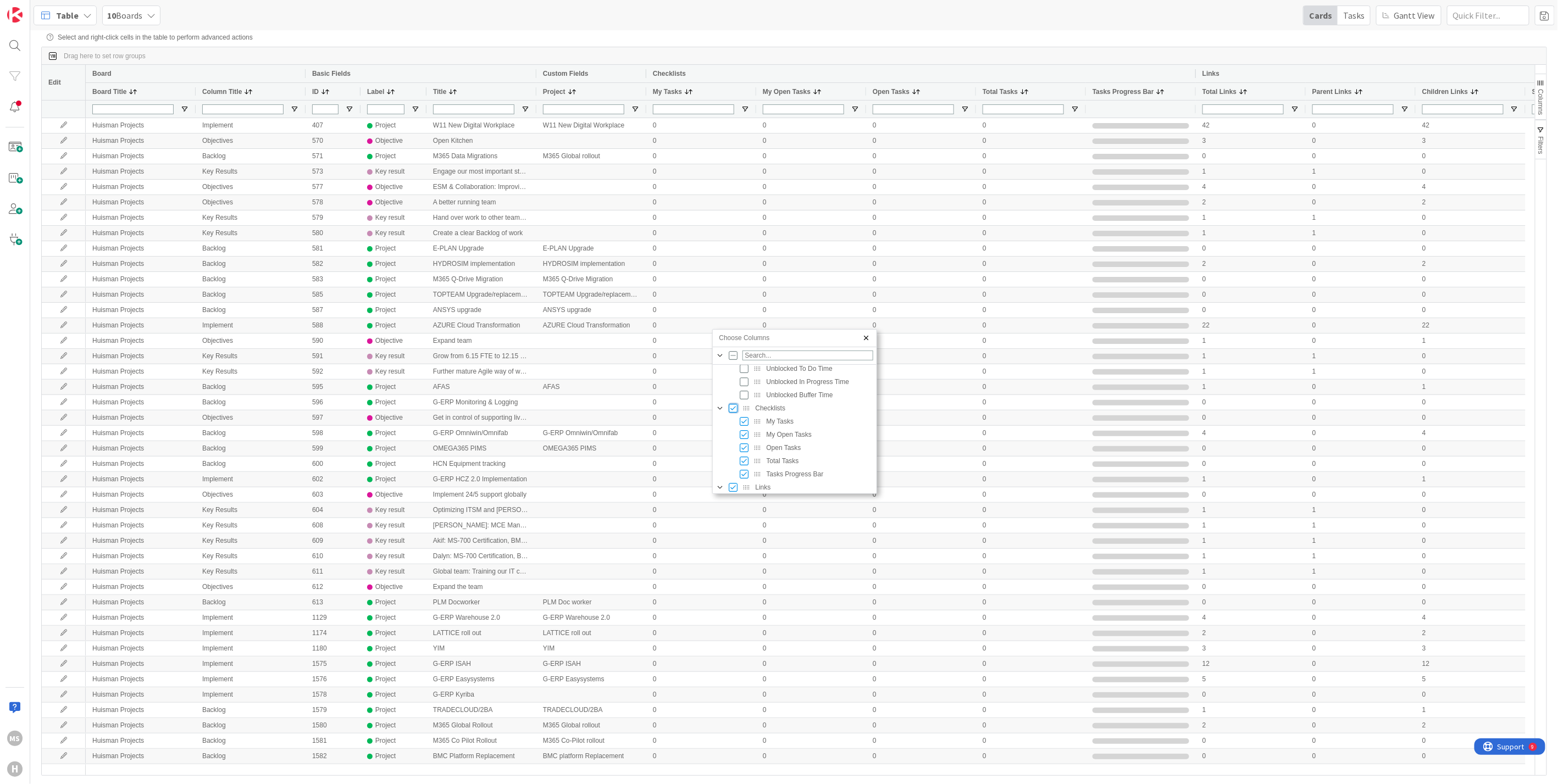
checkbox input "false"
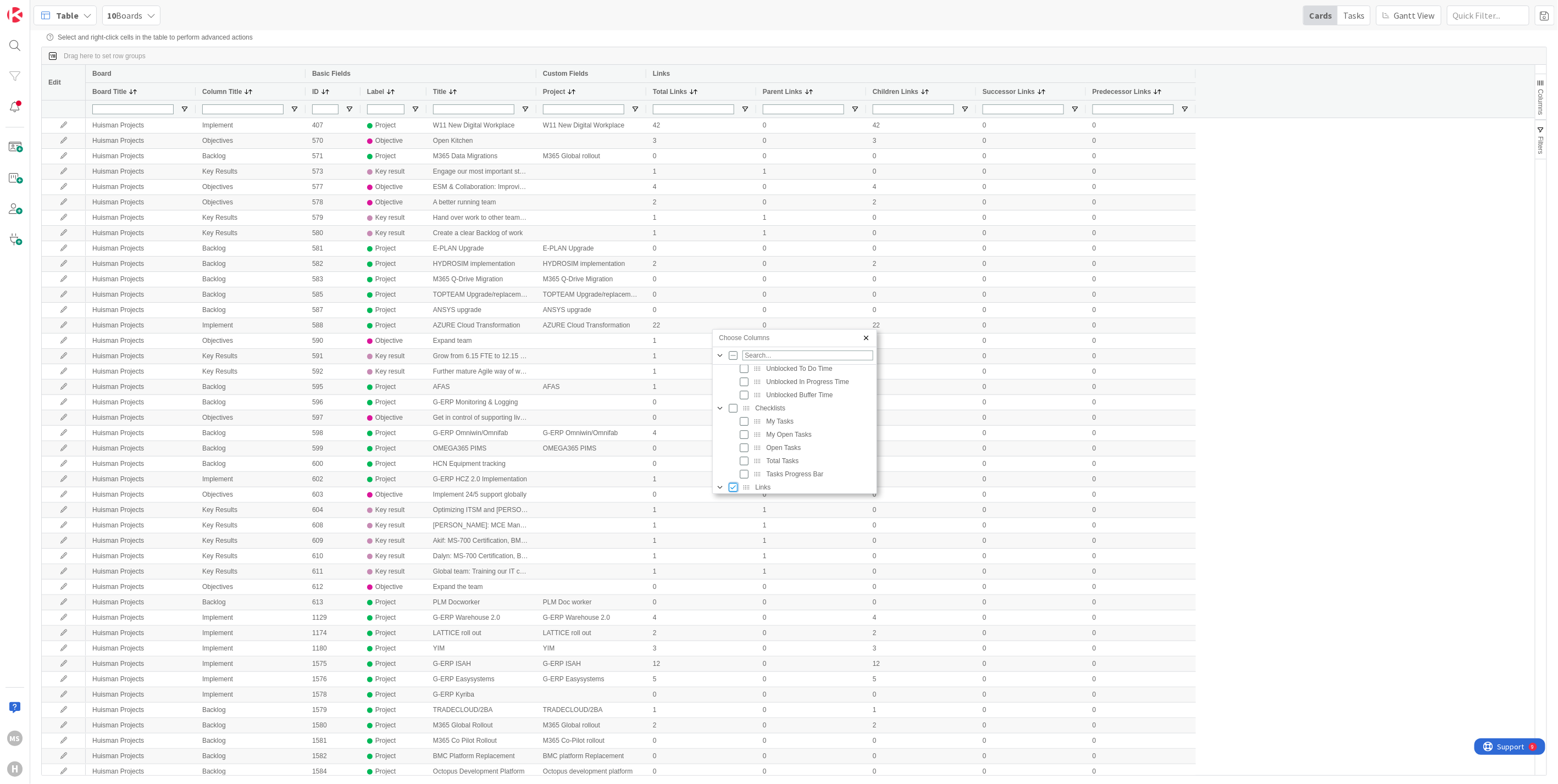
click at [733, 486] on input "Press SPACE to toggle visibility (visible)" at bounding box center [733, 487] width 9 height 8
checkbox input "false"
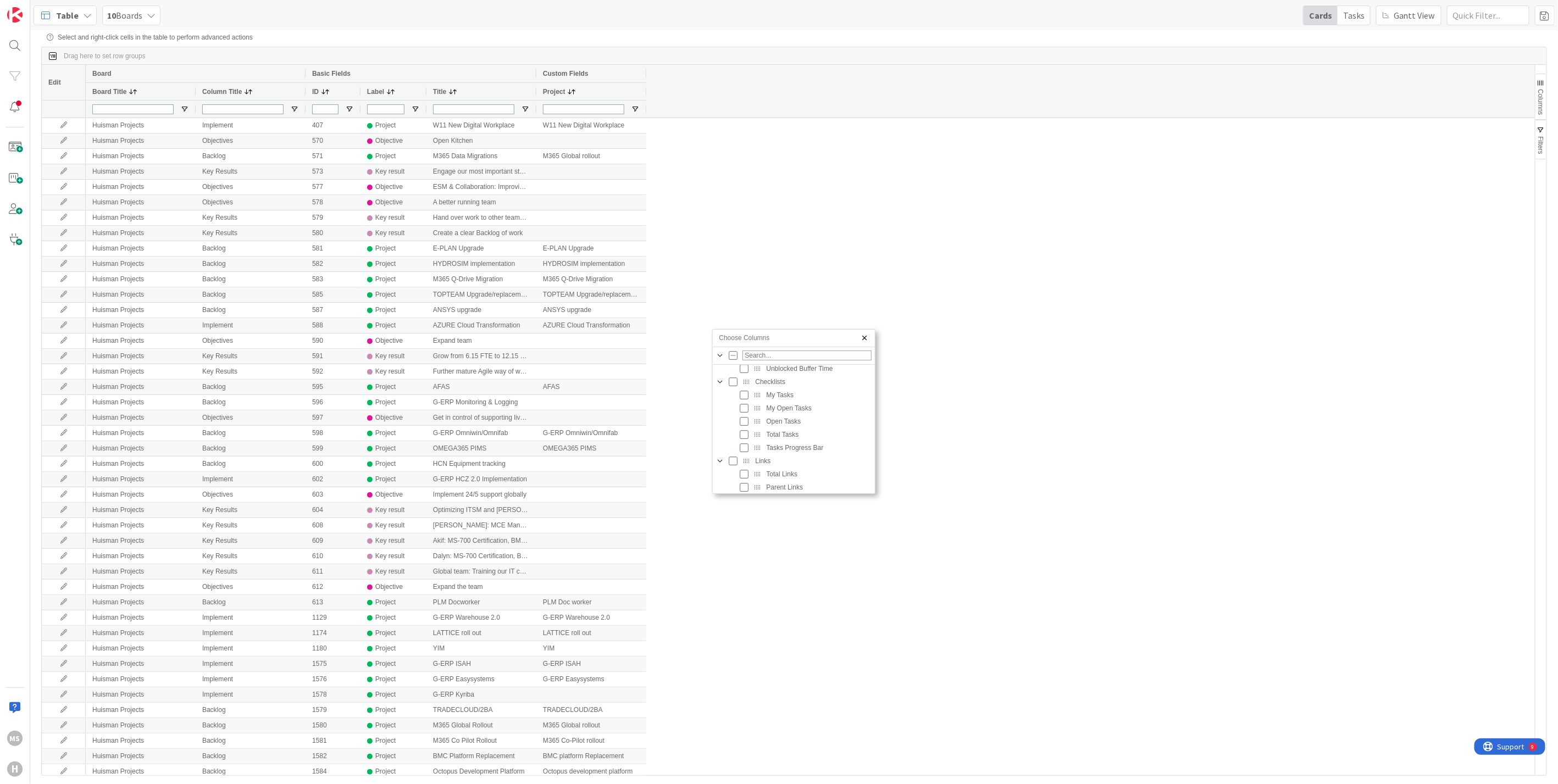
click at [870, 466] on div "Choose Columns Unblocked In Progress Time Unblocked Buffer Time Checklists My T…" at bounding box center [794, 411] width 163 height 165
drag, startPoint x: 866, startPoint y: 338, endPoint x: 859, endPoint y: 331, distance: 9.9
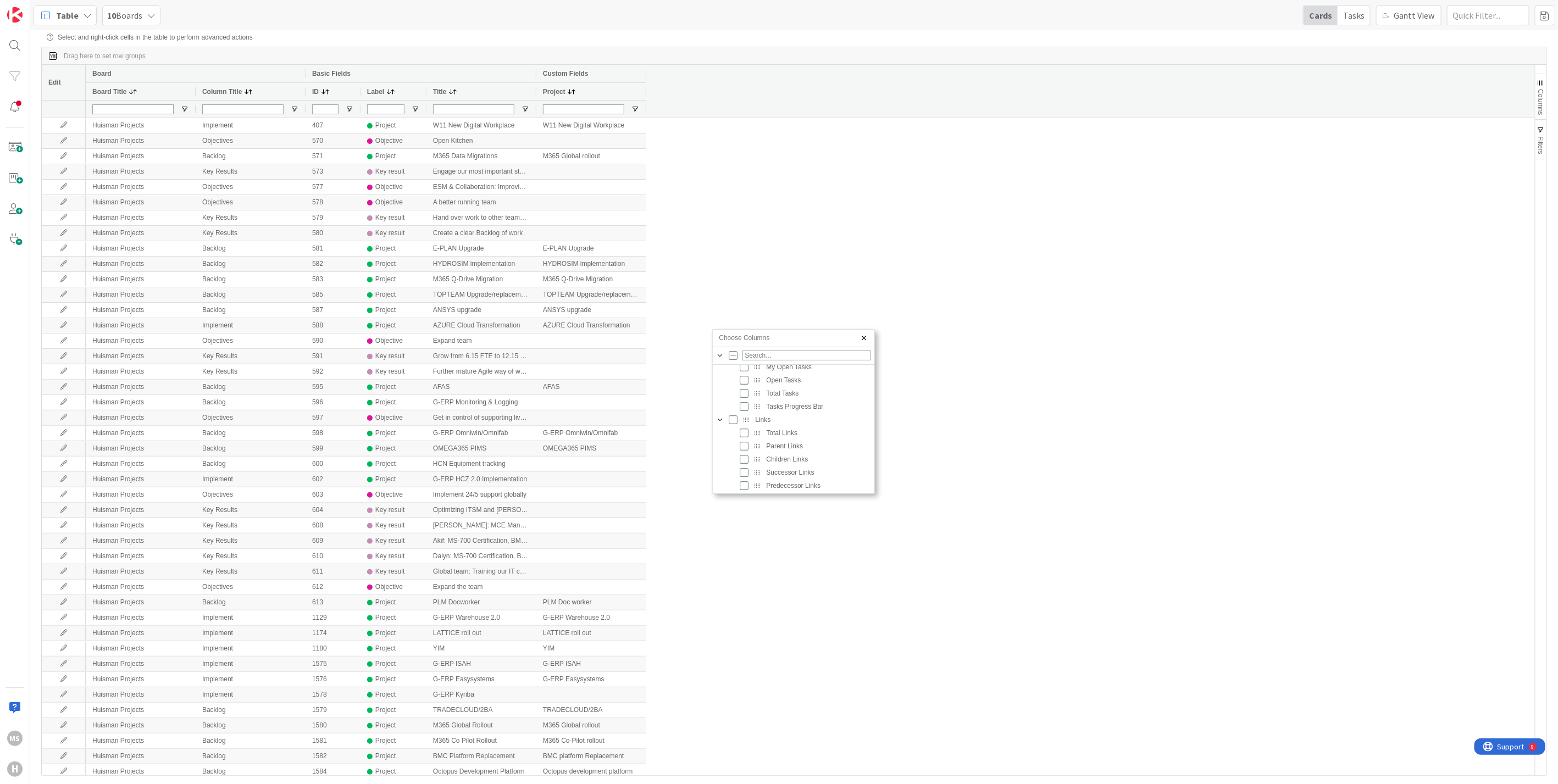
click at [866, 338] on span "Choose Columns" at bounding box center [862, 338] width 9 height 8
click at [153, 107] on input "Board Title Filter Input" at bounding box center [132, 109] width 81 height 10
click at [184, 105] on span "Open Filter Menu" at bounding box center [184, 109] width 9 height 8
click at [185, 199] on input "Filter List" at bounding box center [185, 194] width 9 height 8
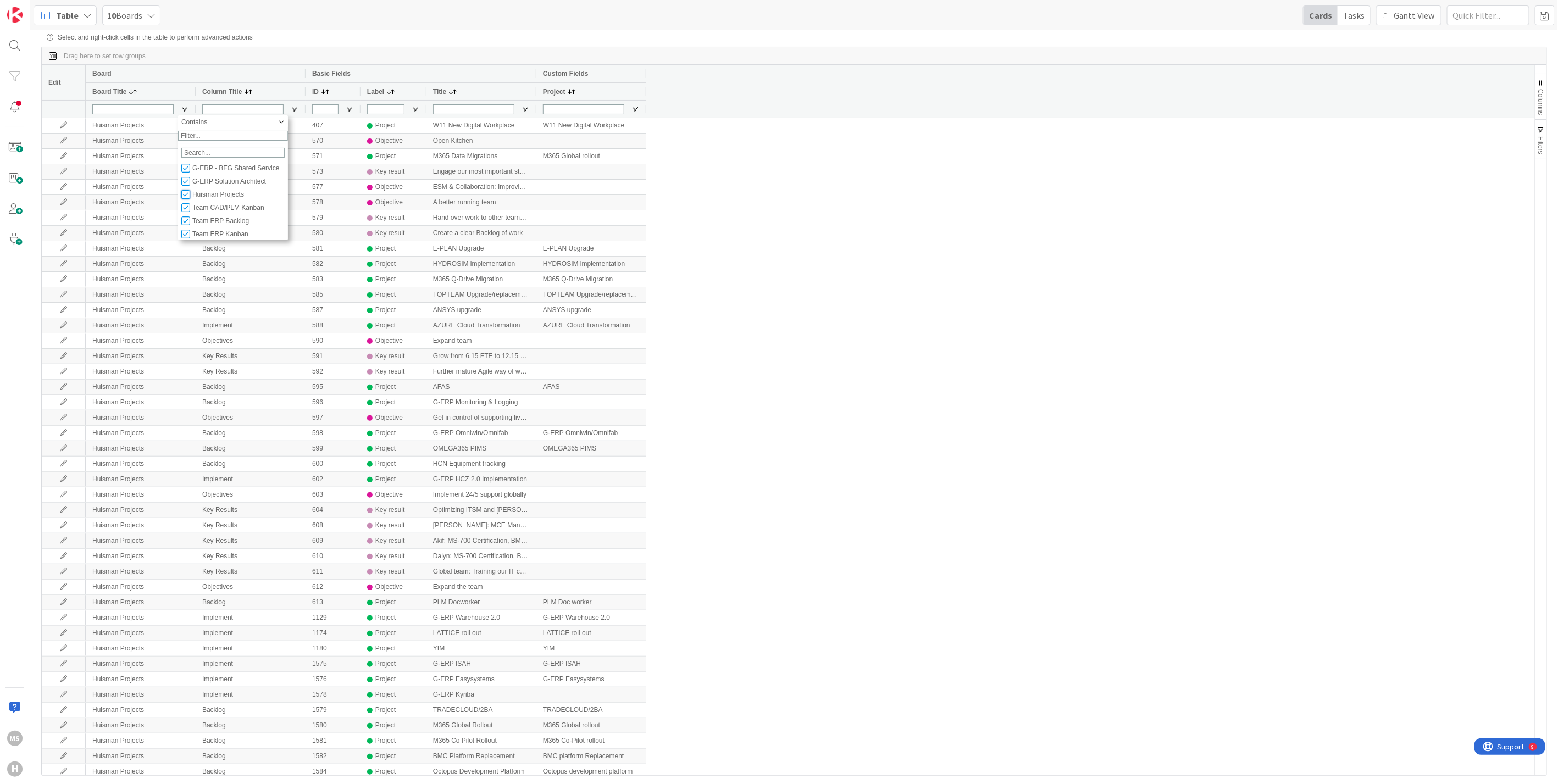
checkbox input "false"
type input "(8) Domain Architect,G-ERP - BFG New Build,G-ERP - BFG Service,G-ERP - BFG Shar…"
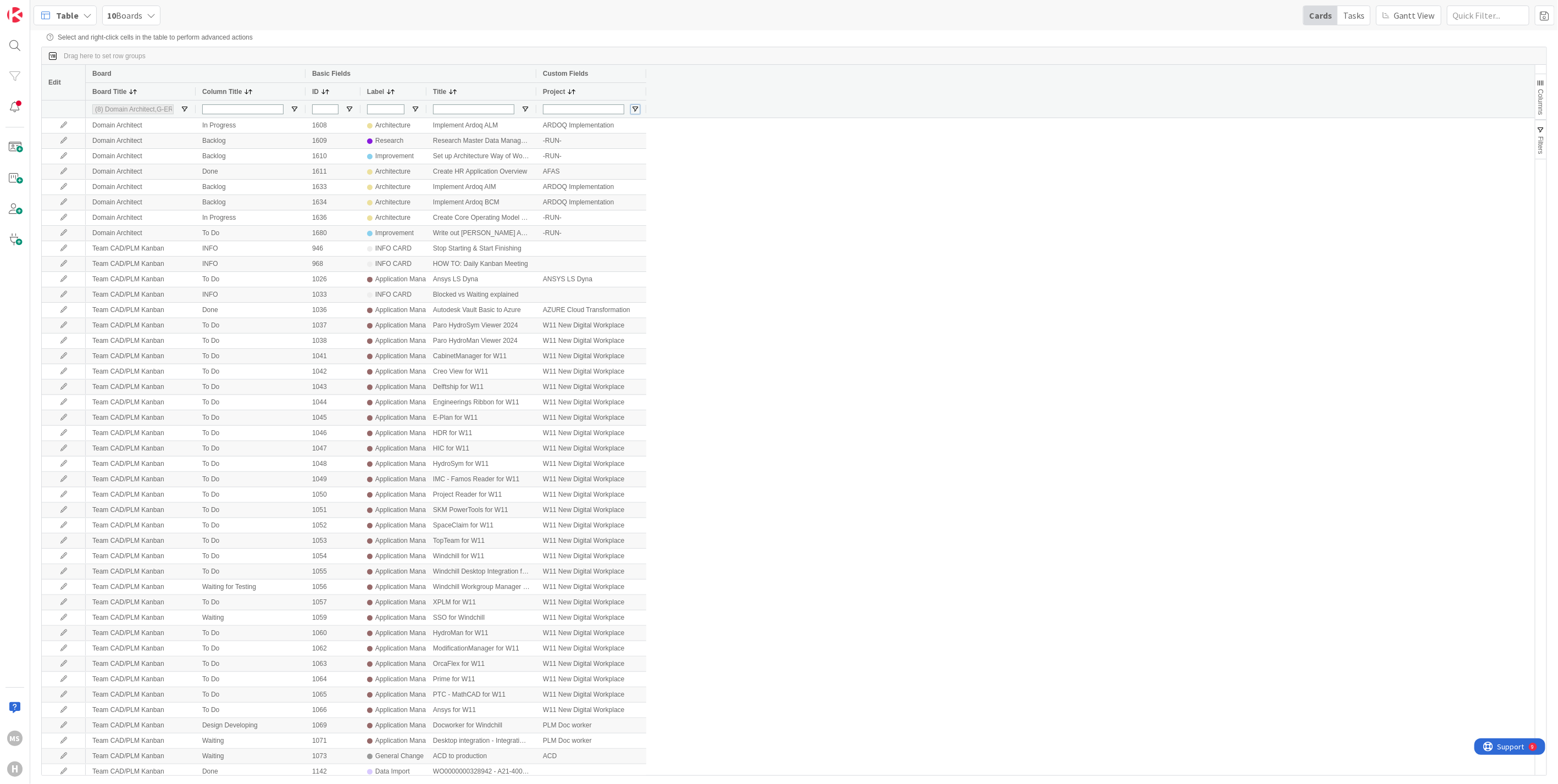
click at [632, 107] on span "Open Filter Menu" at bounding box center [634, 109] width 9 height 8
click at [638, 172] on input "Filter List" at bounding box center [636, 167] width 9 height 8
checkbox input "false"
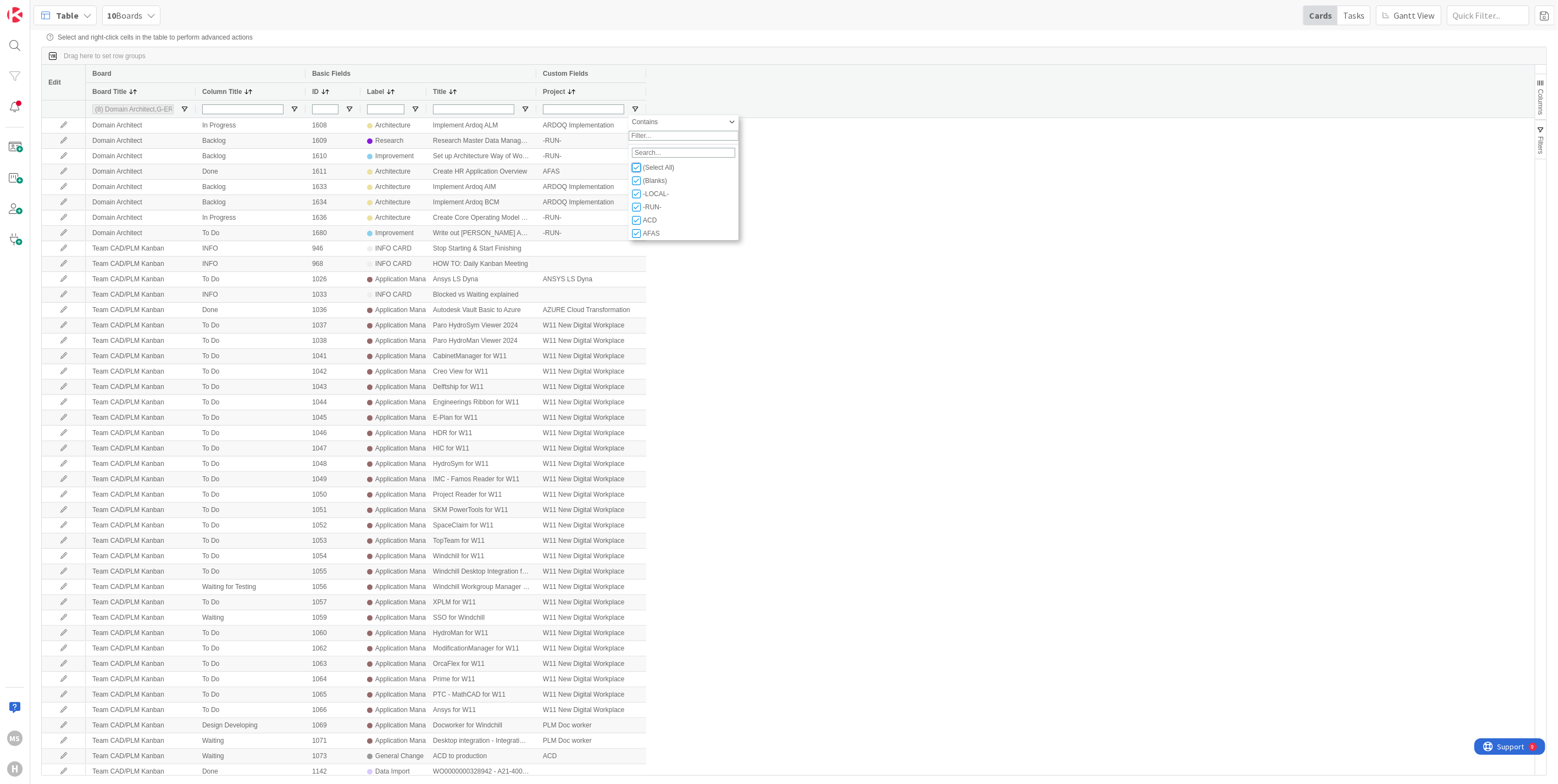
checkbox input "false"
type input "(0)"
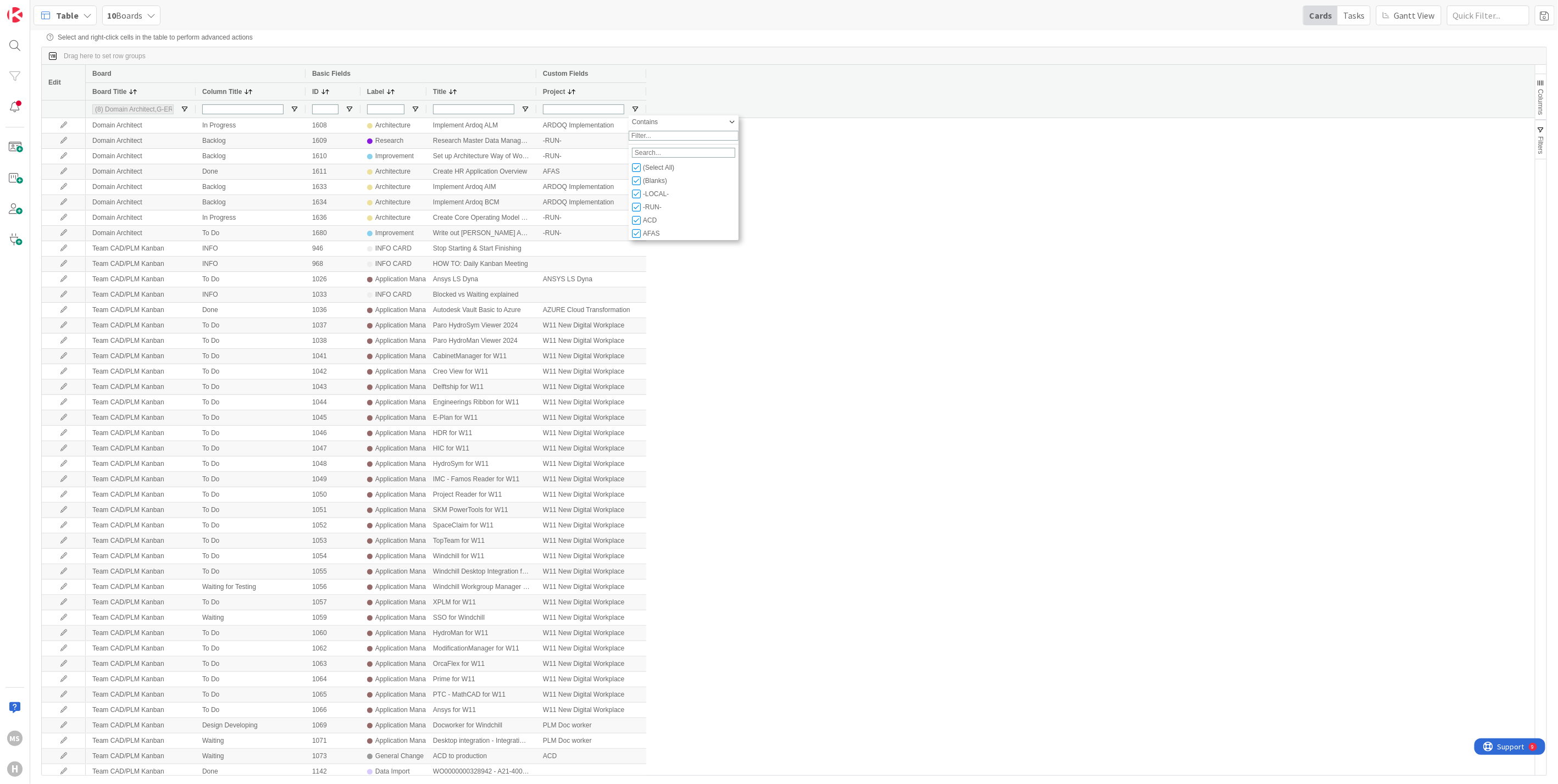
type input "(0)"
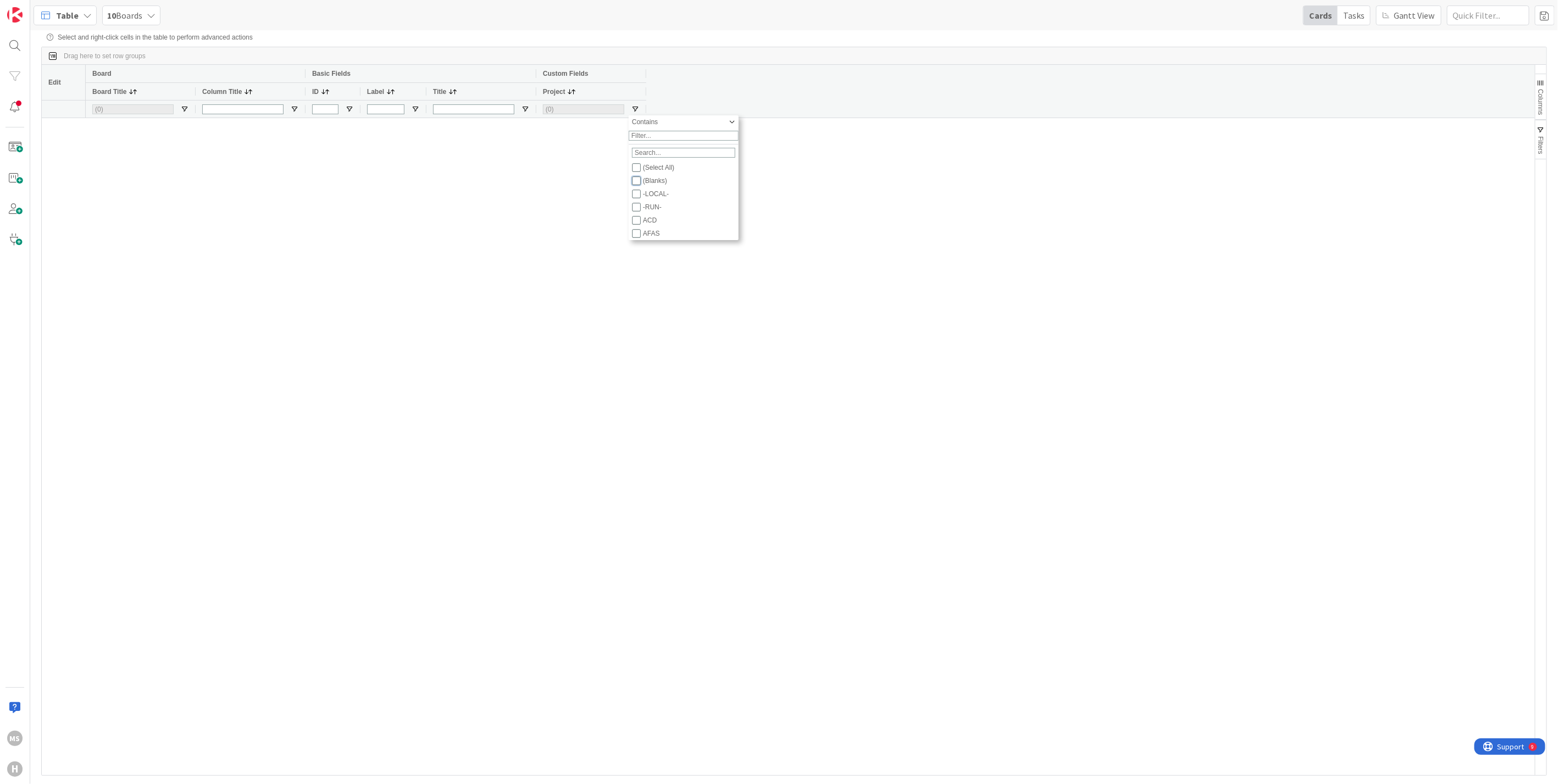
click at [636, 185] on input "Filter List" at bounding box center [636, 180] width 9 height 8
checkbox input "true"
checkbox input "false"
type input "(1) (Blanks)"
type input "(6) G-ERP - BFG New Build,G-ERP - BFG Service,G-ERP - BFG Shared Service,Team C…"
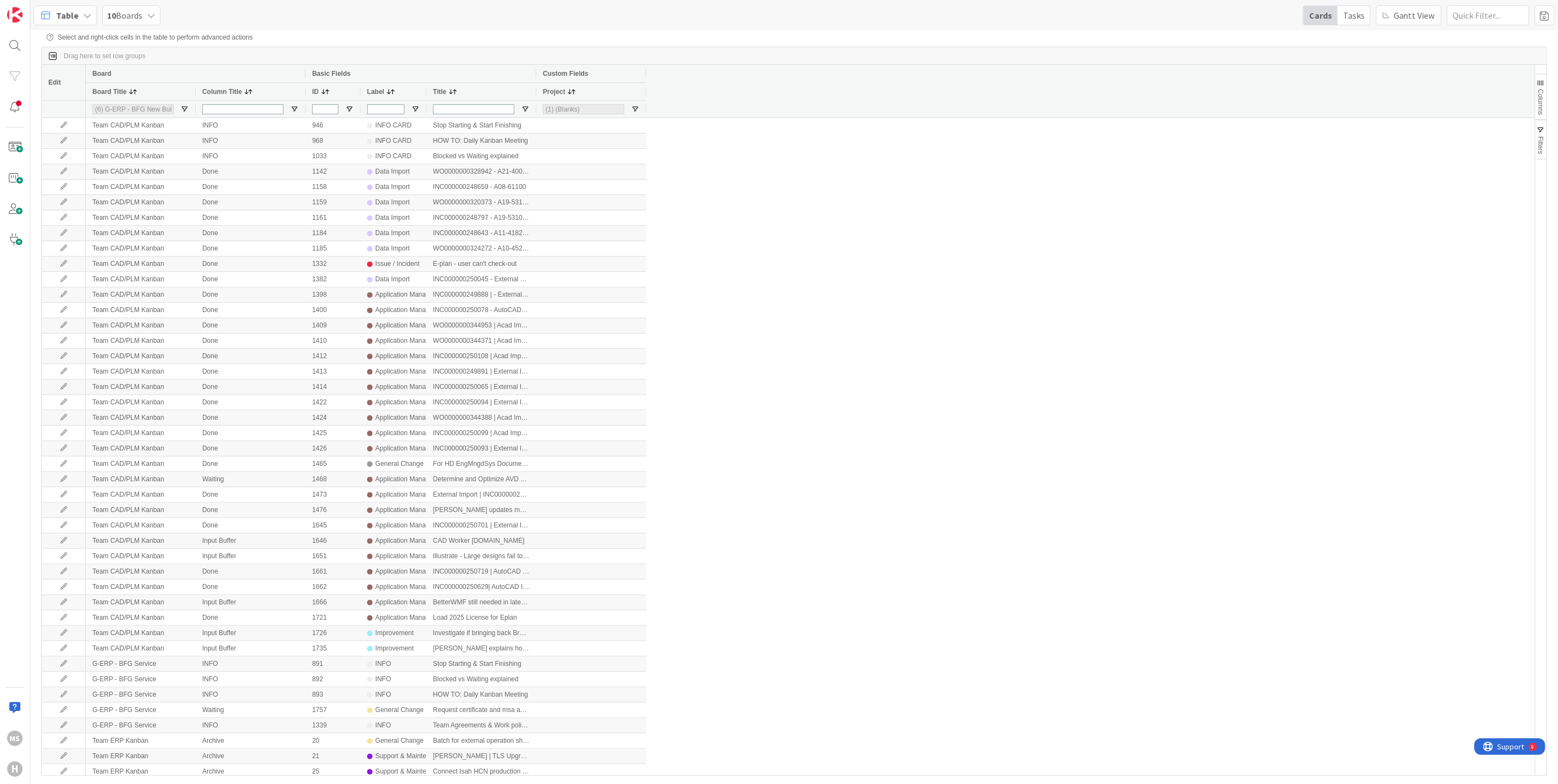
click at [1546, 15] on span at bounding box center [1545, 15] width 20 height 20
click at [1439, 59] on input at bounding box center [1486, 58] width 127 height 20
type input "Cards without project"
click at [1433, 78] on button "Save" at bounding box center [1439, 82] width 33 height 20
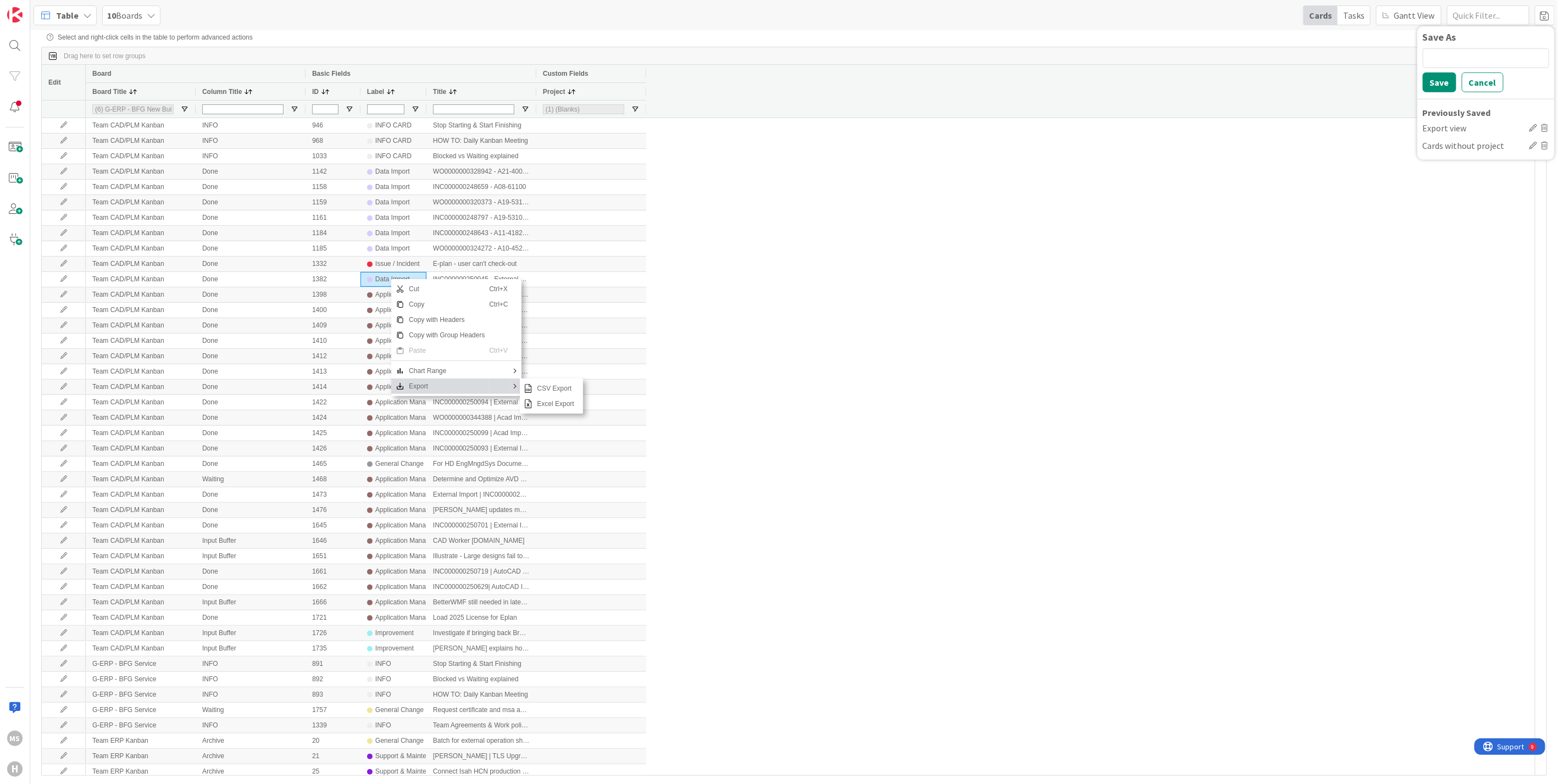
click at [410, 389] on span "Export" at bounding box center [447, 386] width 85 height 15
click at [533, 404] on span "Excel Export" at bounding box center [556, 404] width 46 height 15
